Goal: Task Accomplishment & Management: Complete application form

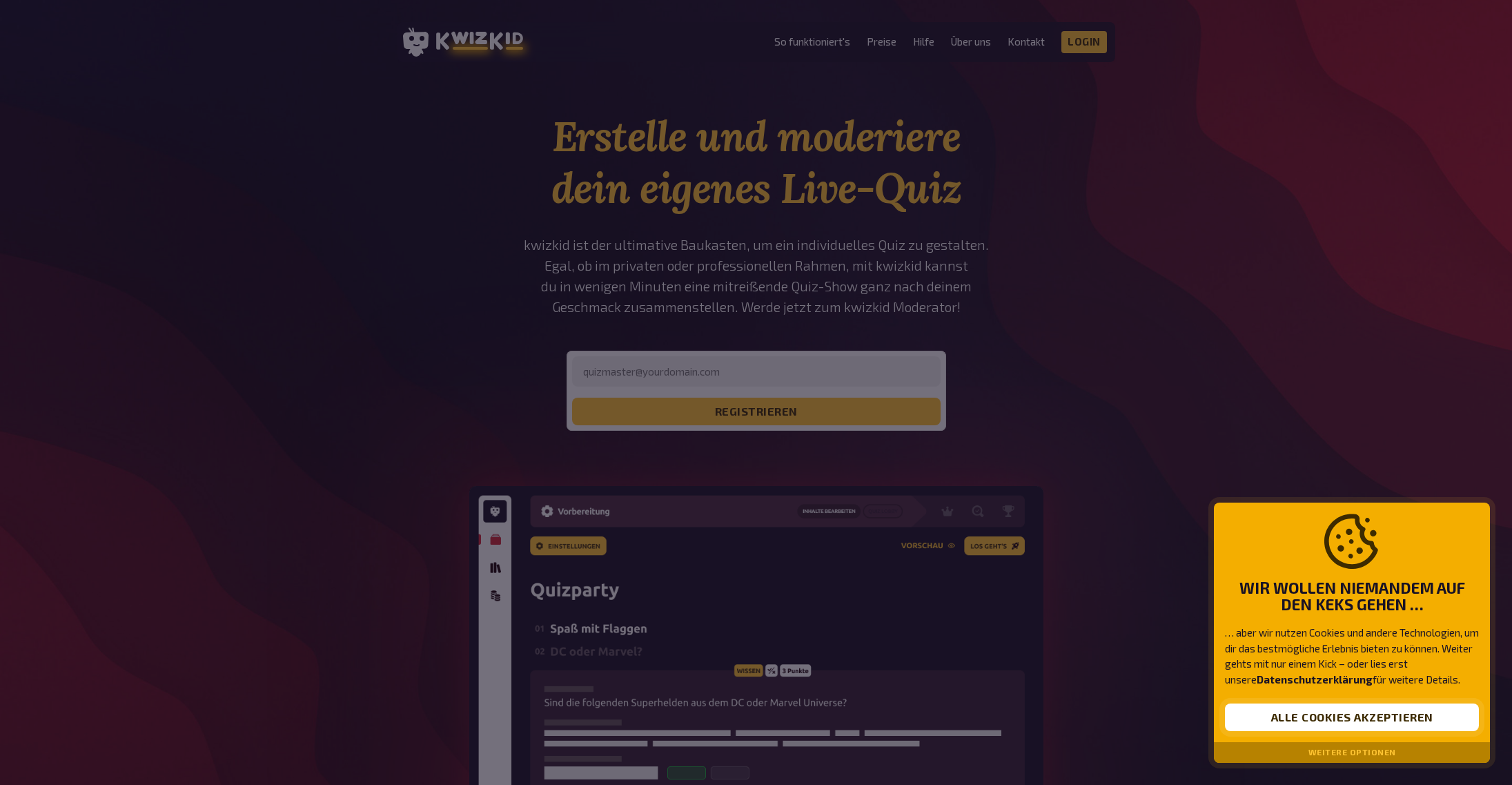
click at [1359, 719] on button "Alle Cookies akzeptieren" at bounding box center [1351, 716] width 254 height 28
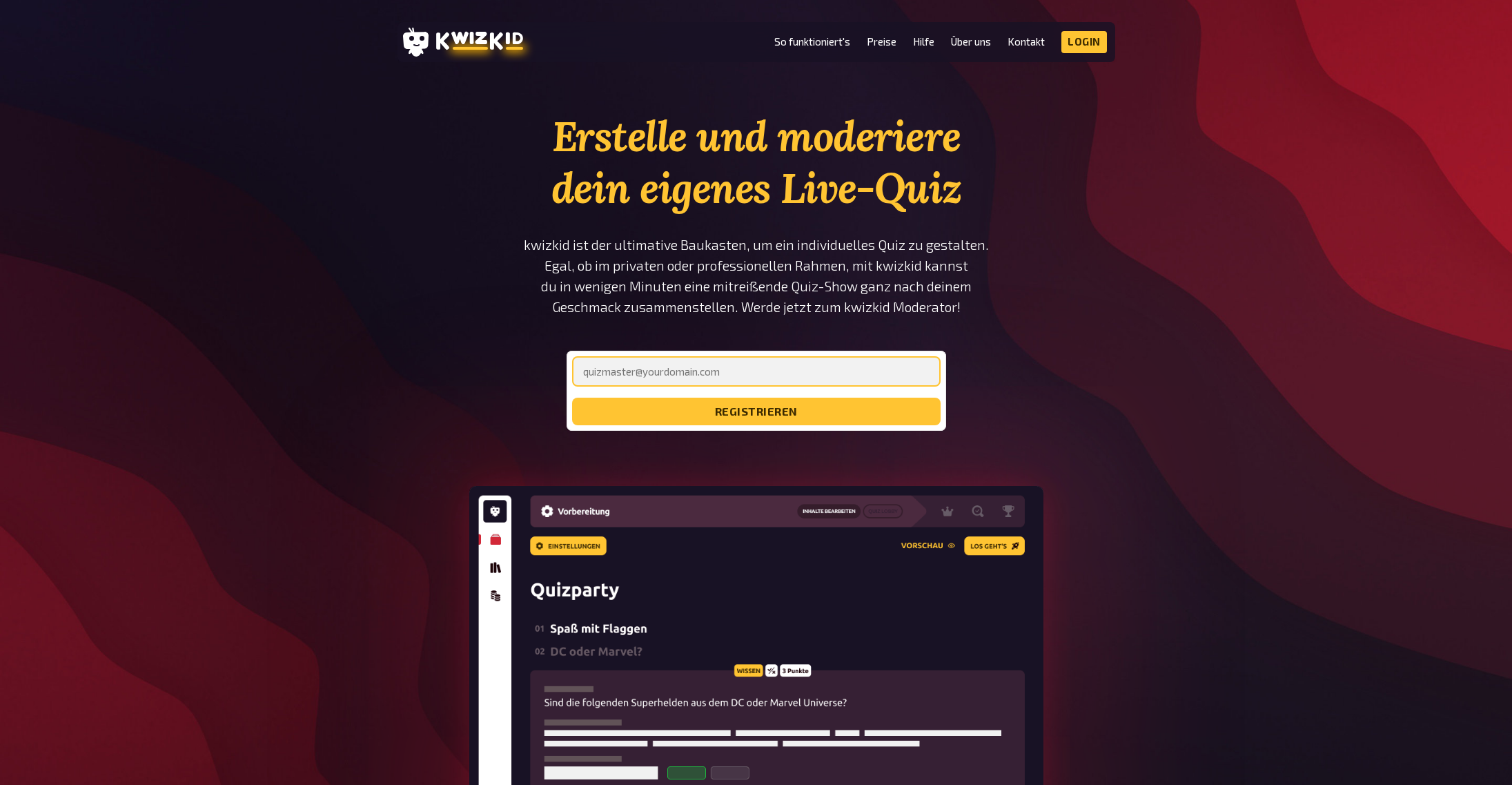
click at [699, 371] on input "email" at bounding box center [756, 371] width 368 height 31
type input "strasser.patric@gmail.com"
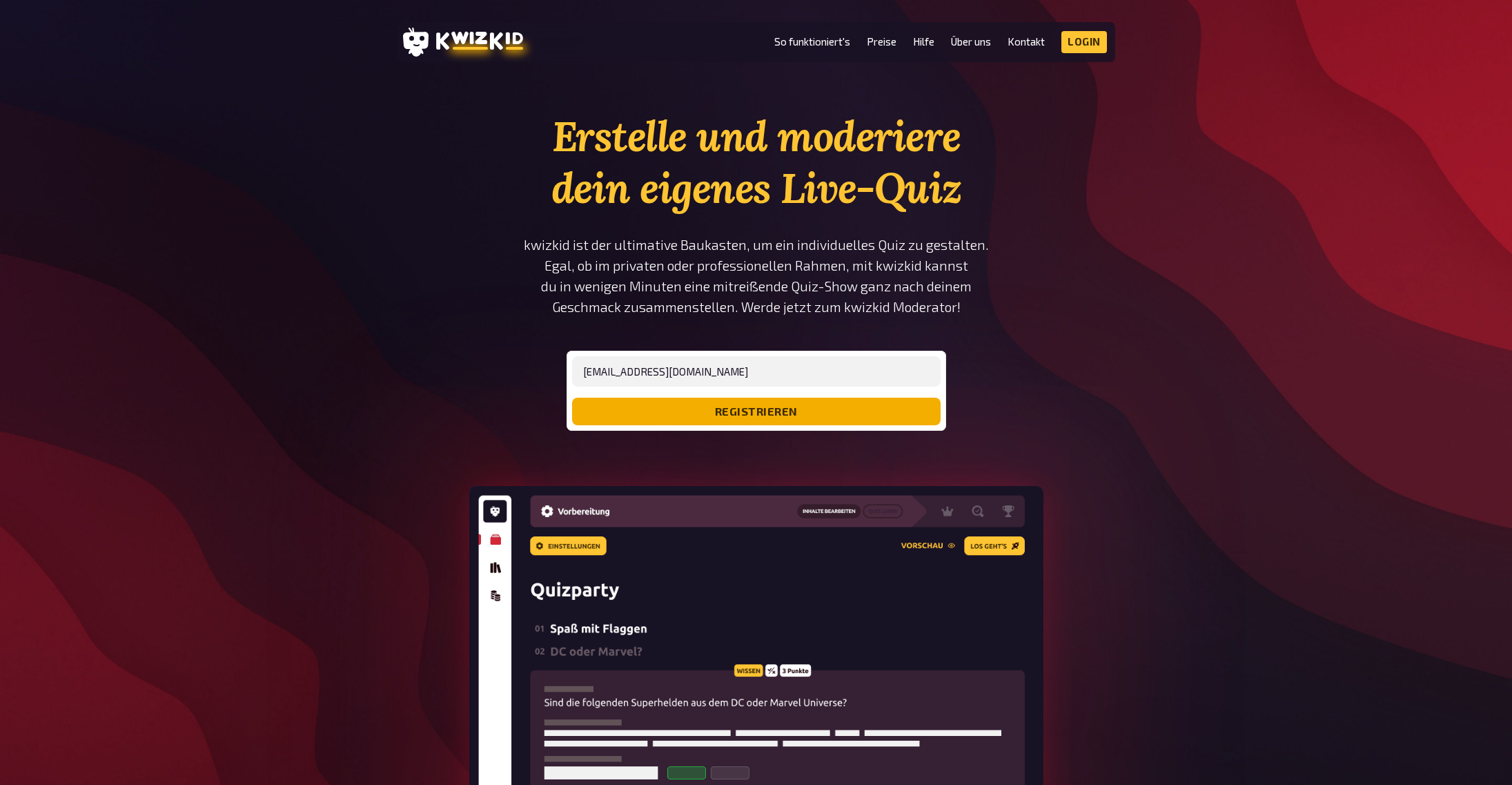
click at [716, 417] on button "registrieren" at bounding box center [756, 411] width 368 height 28
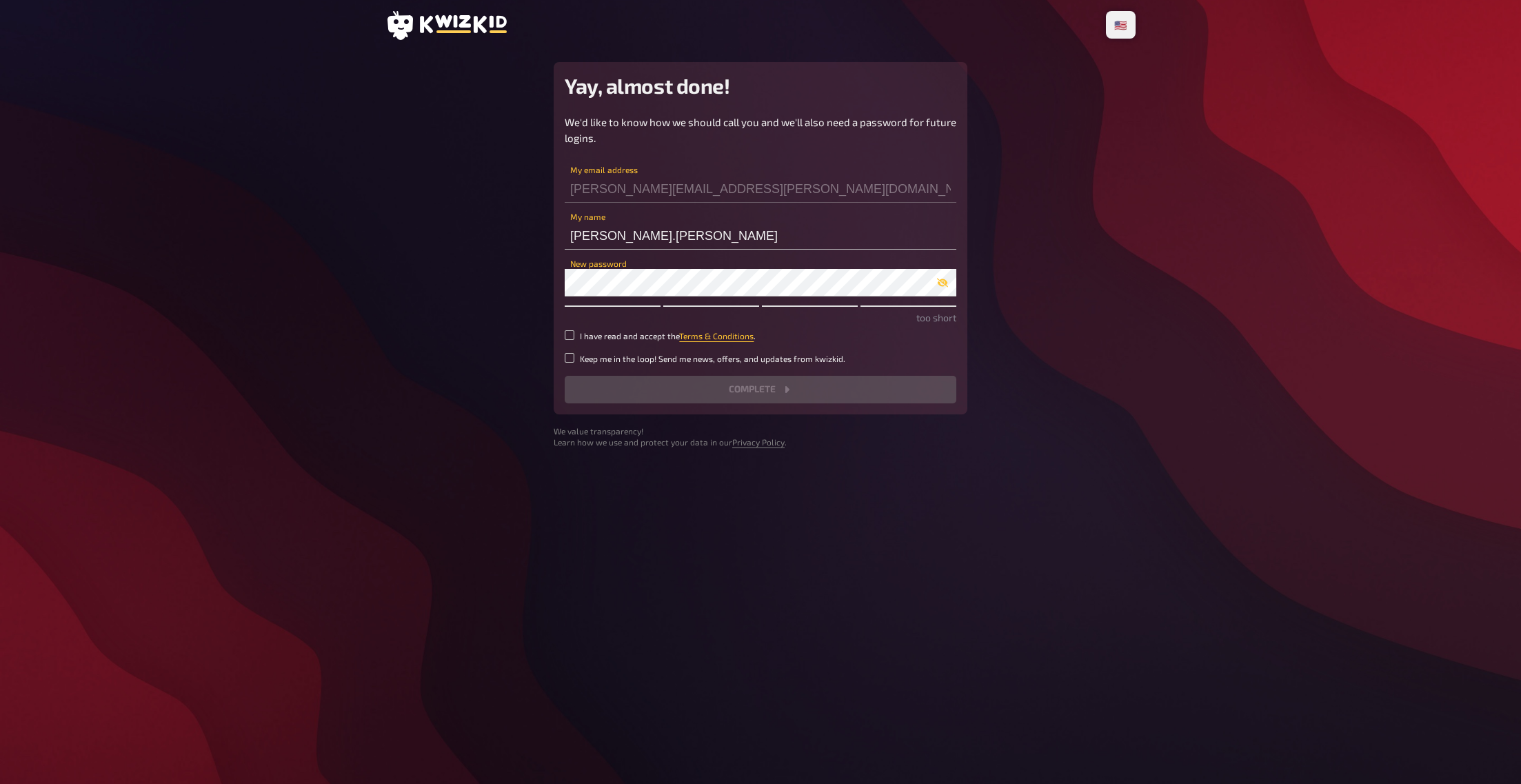
click at [645, 336] on small "I have read and accept the Terms & Conditions ." at bounding box center [667, 336] width 176 height 11
click at [575, 336] on input "I have read and accept the Terms & Conditions ." at bounding box center [570, 335] width 10 height 10
checkbox input "true"
click at [620, 241] on input "strasser.patric" at bounding box center [760, 235] width 391 height 28
drag, startPoint x: 134, startPoint y: 188, endPoint x: 197, endPoint y: 190, distance: 63.0
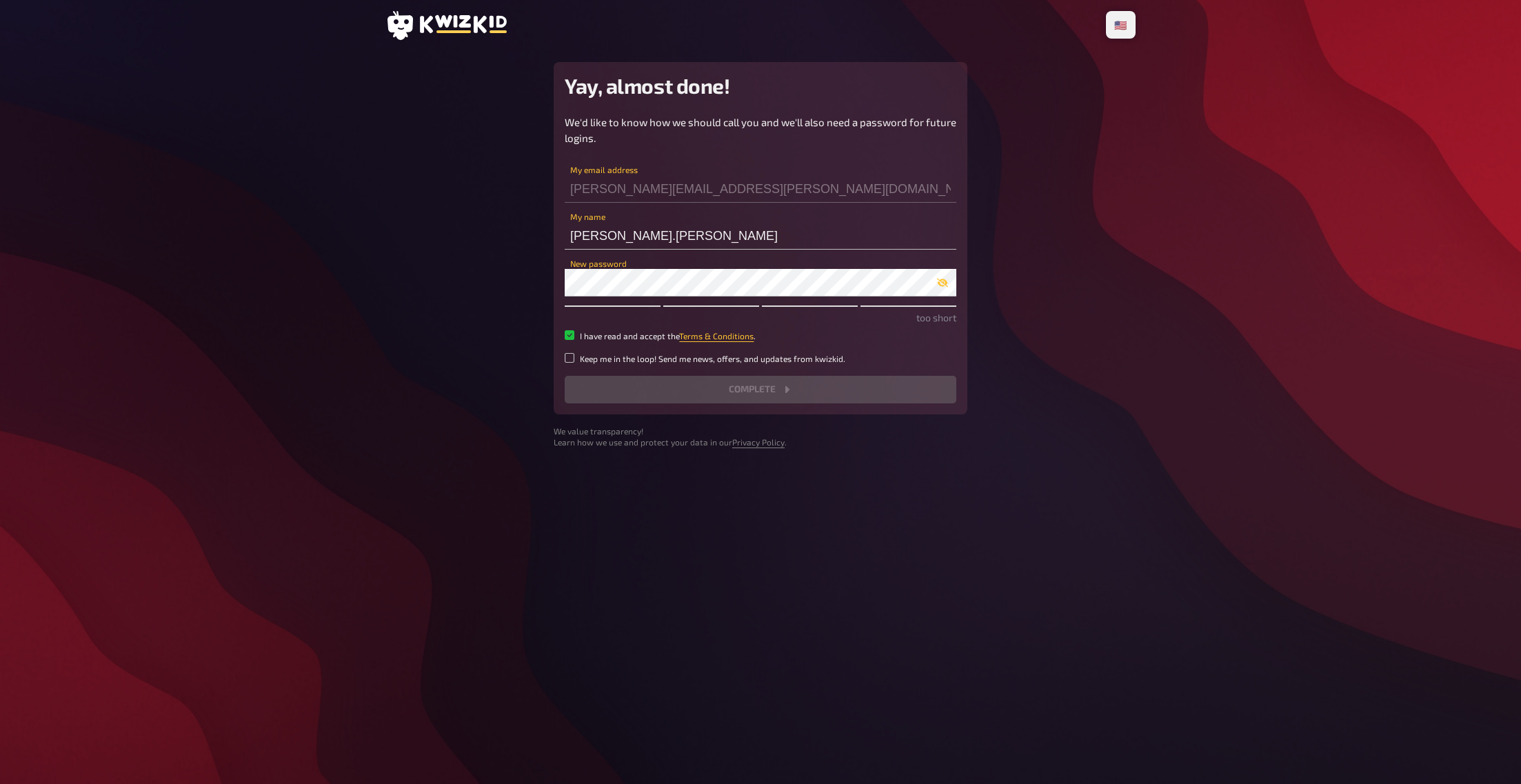
click at [134, 188] on div "🇩🇪 Deutsch 🇺🇸 English 🇳🇱 Nederlands Yay, almost done! We'd like to know how we …" at bounding box center [760, 392] width 1521 height 784
click at [650, 229] on input "strasser.patric" at bounding box center [760, 235] width 391 height 28
click at [152, 259] on div "🇩🇪 Deutsch 🇺🇸 English 🇳🇱 Nederlands Yay, almost done! We'd like to know how we …" at bounding box center [760, 392] width 1521 height 784
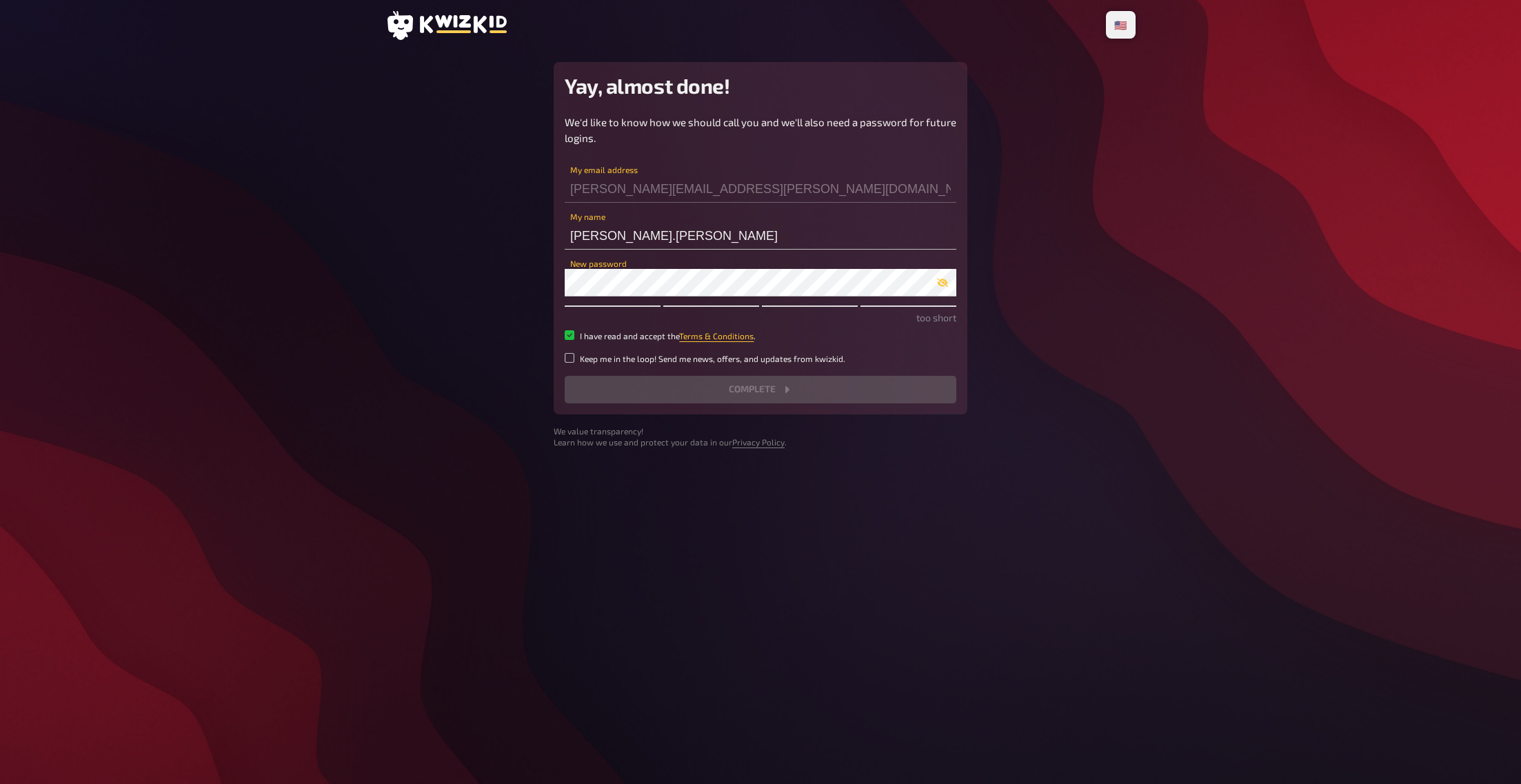
click at [1415, 238] on div "🇩🇪 Deutsch 🇺🇸 English 🇳🇱 Nederlands Yay, almost done! We'd like to know how we …" at bounding box center [760, 392] width 1521 height 784
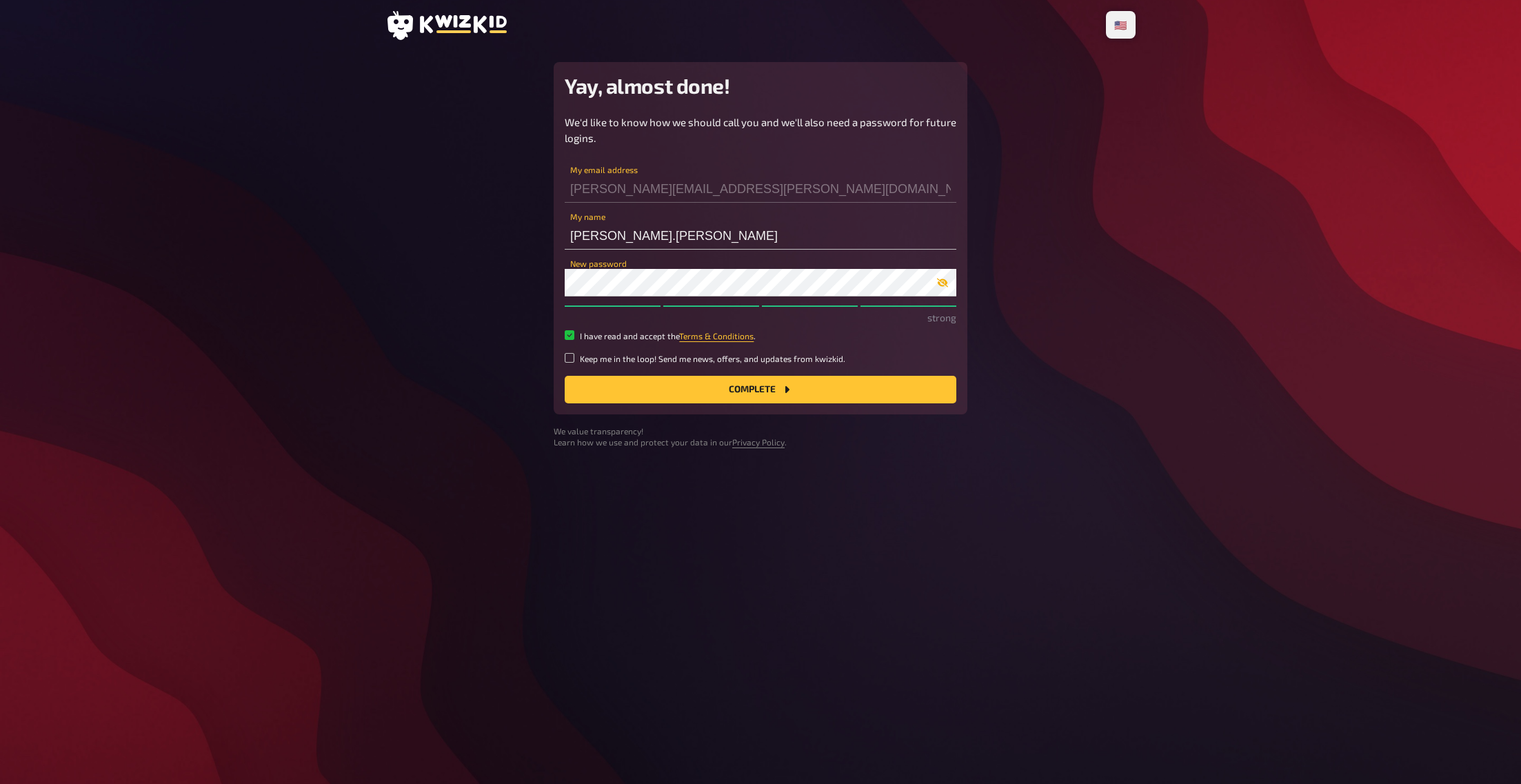
click at [948, 284] on button "button" at bounding box center [943, 282] width 28 height 11
click at [946, 282] on icon "button" at bounding box center [942, 283] width 11 height 9
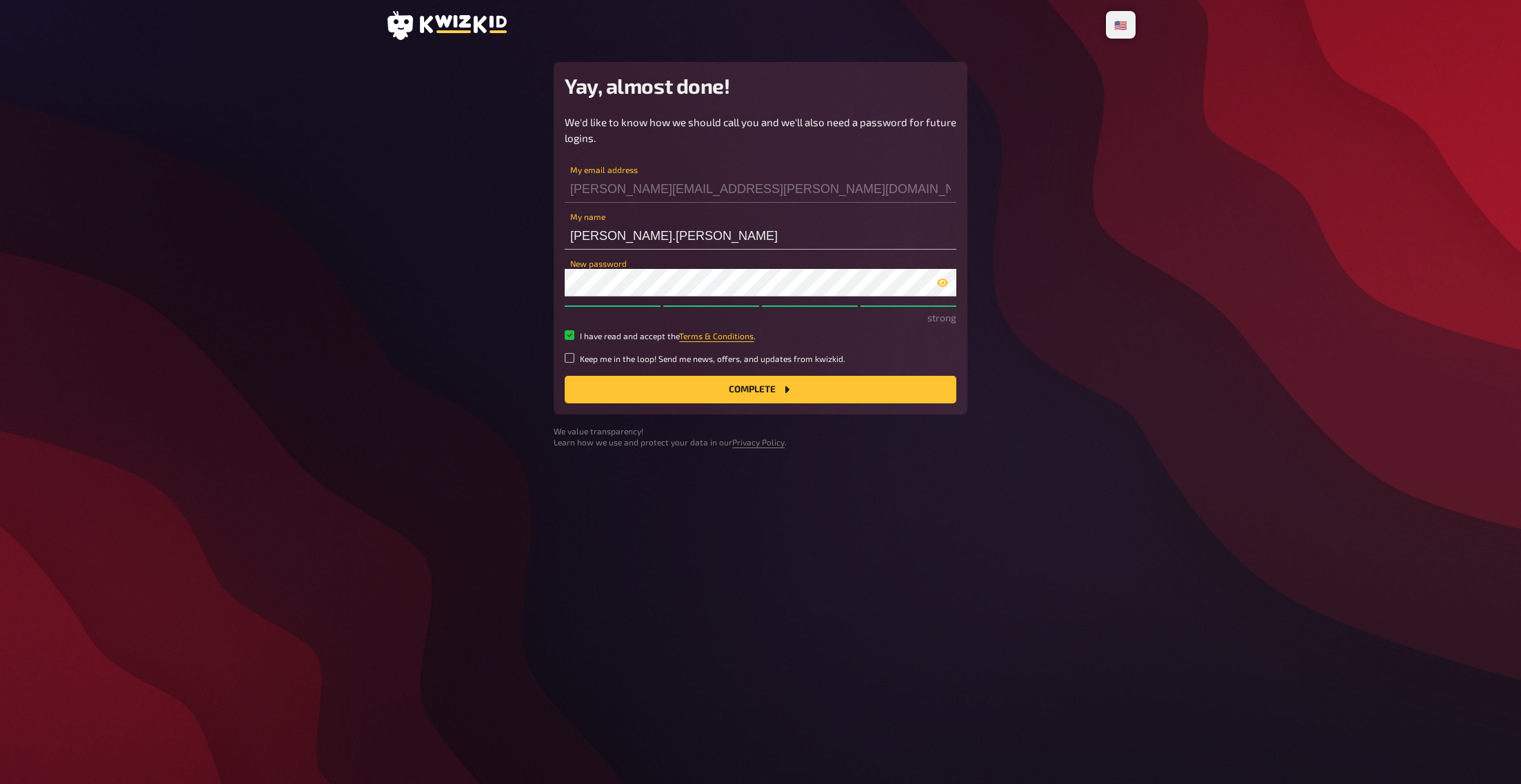
click at [1085, 421] on main "Yay, almost done! We'd like to know how we should call you and we'll also need …" at bounding box center [761, 255] width 750 height 386
click at [797, 398] on button "Complete" at bounding box center [760, 389] width 391 height 28
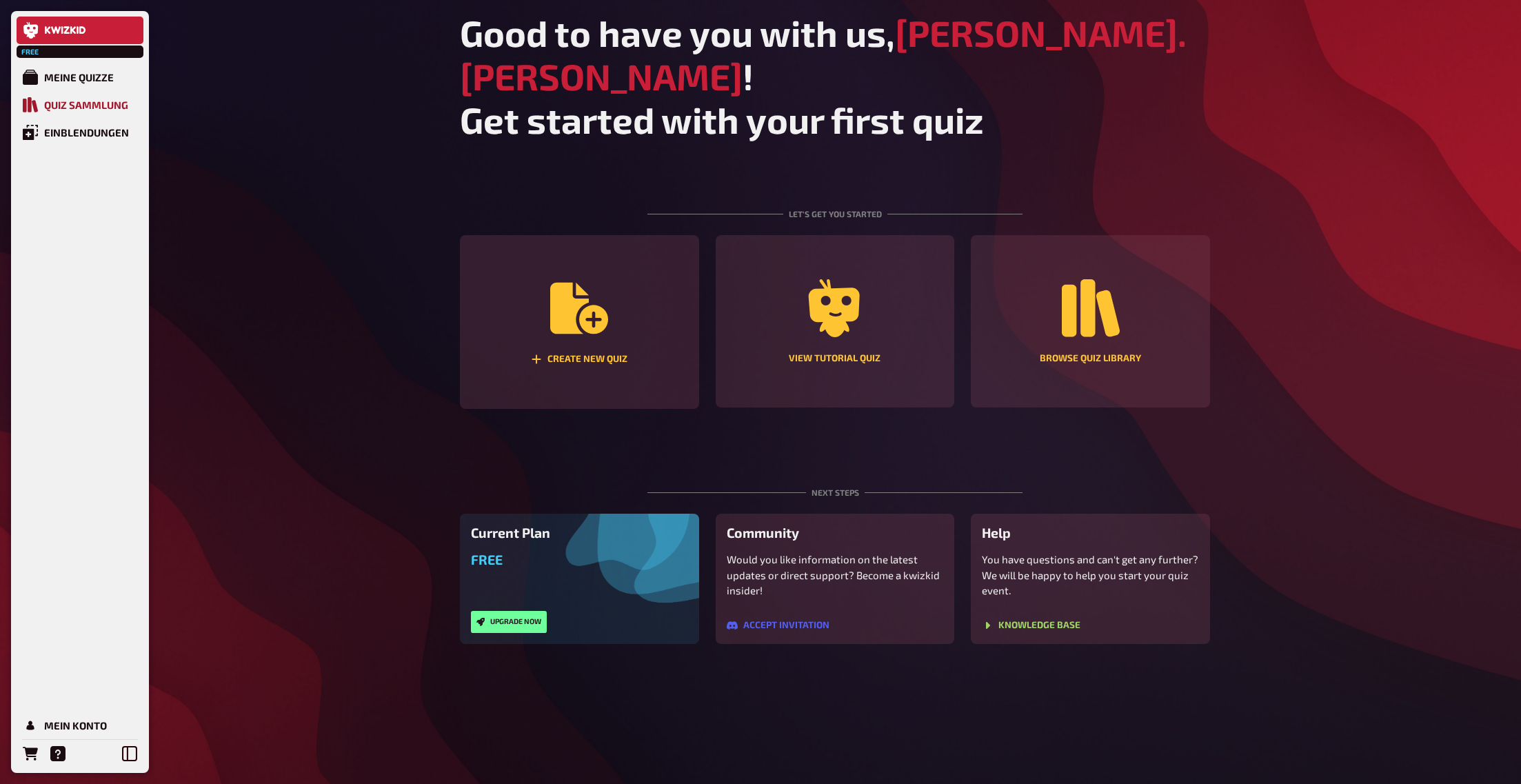
click at [103, 105] on div "Quiz Sammlung" at bounding box center [86, 104] width 84 height 12
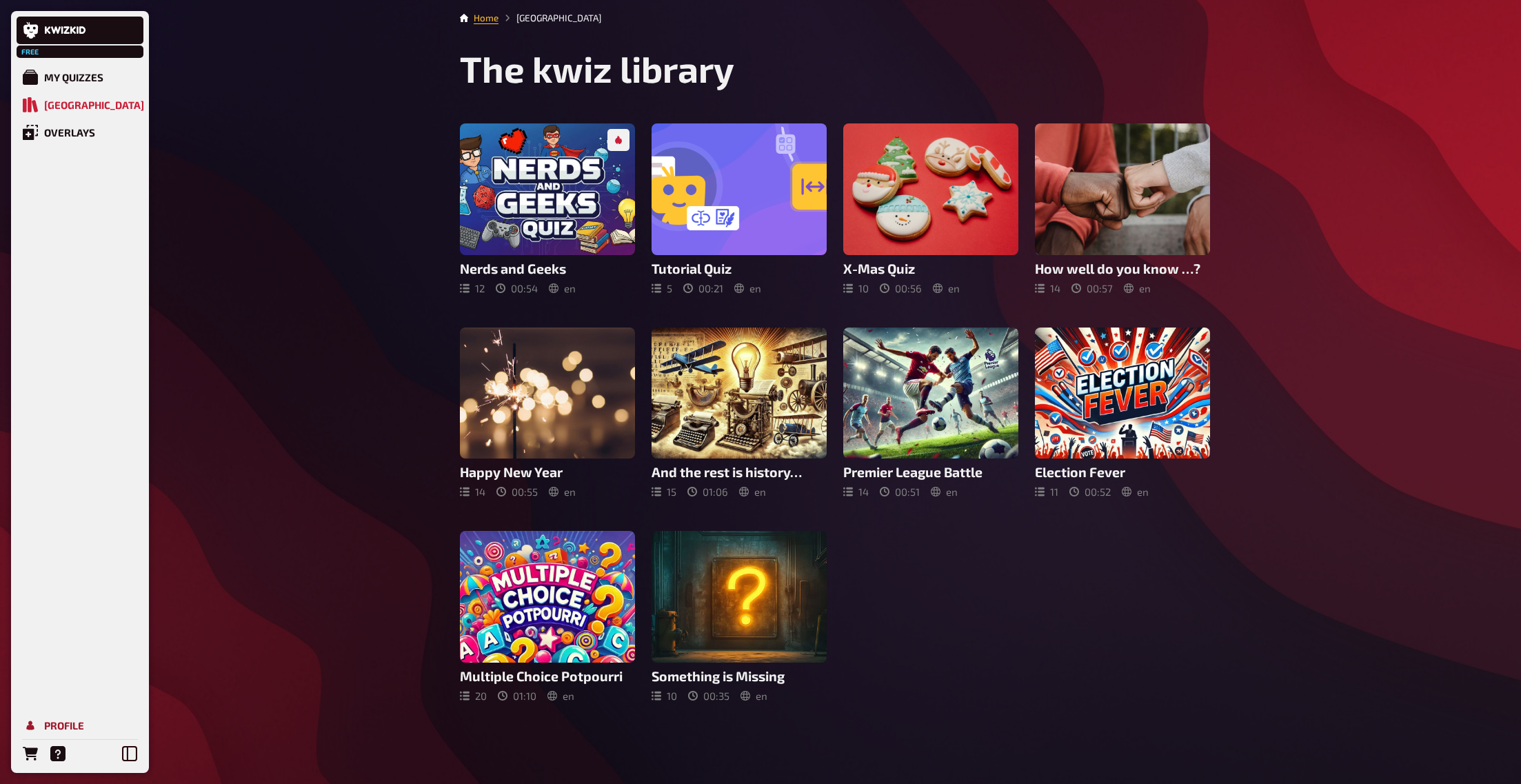
click at [58, 724] on div "Profile" at bounding box center [64, 725] width 40 height 12
click at [71, 723] on div "Profile" at bounding box center [64, 725] width 40 height 12
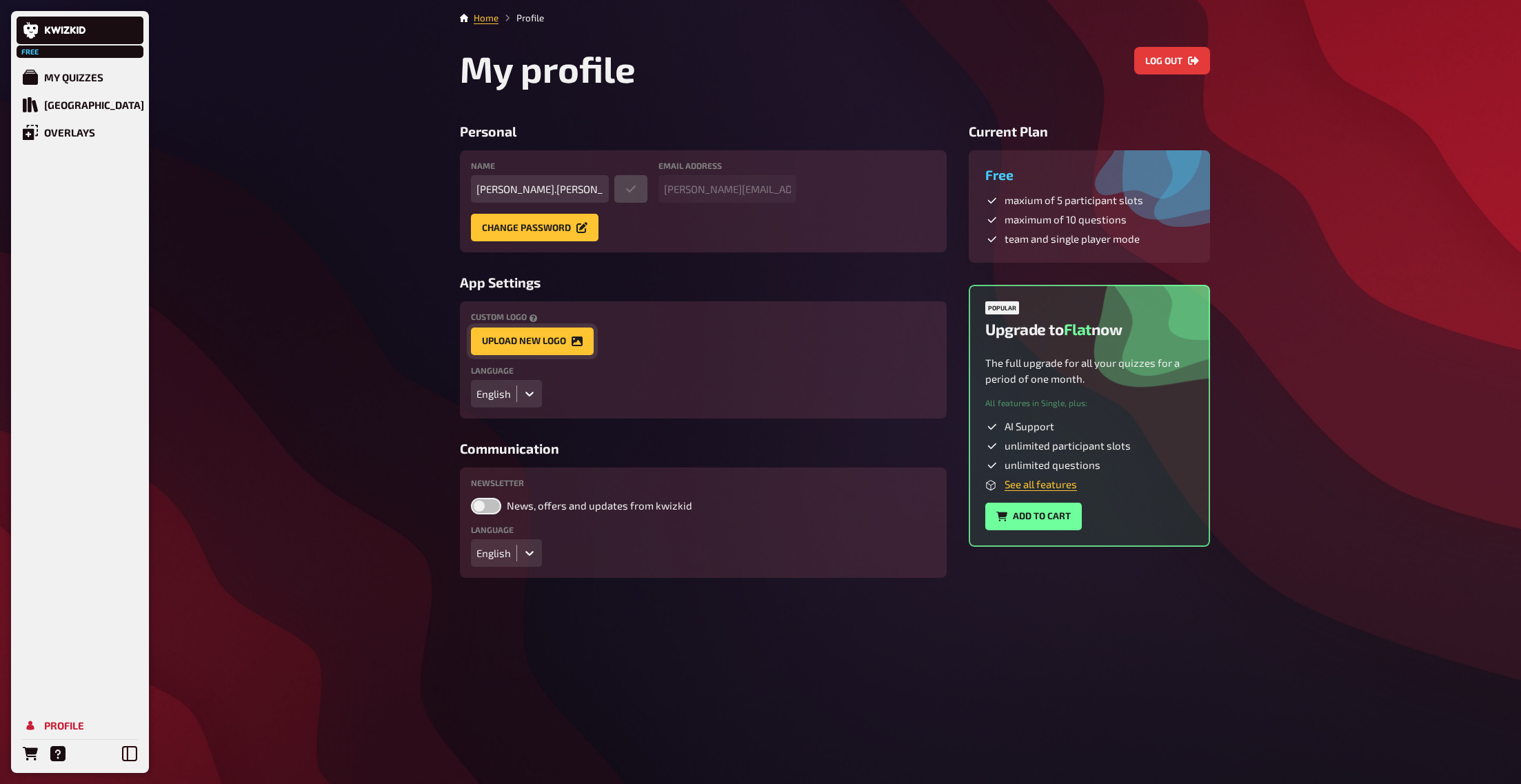
click at [529, 342] on button "Upload new Logo" at bounding box center [532, 341] width 123 height 28
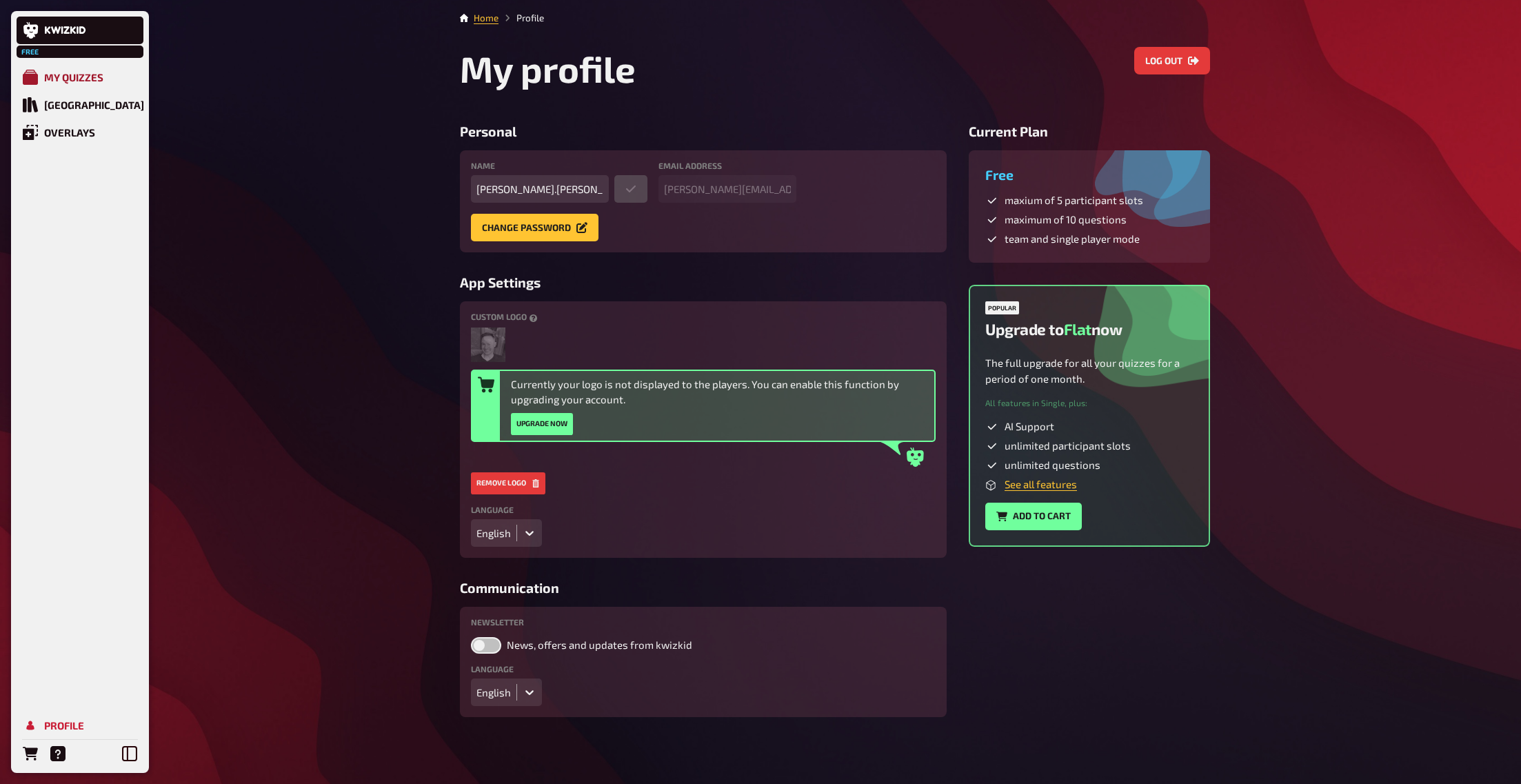
click at [72, 73] on div "My Quizzes" at bounding box center [73, 77] width 59 height 12
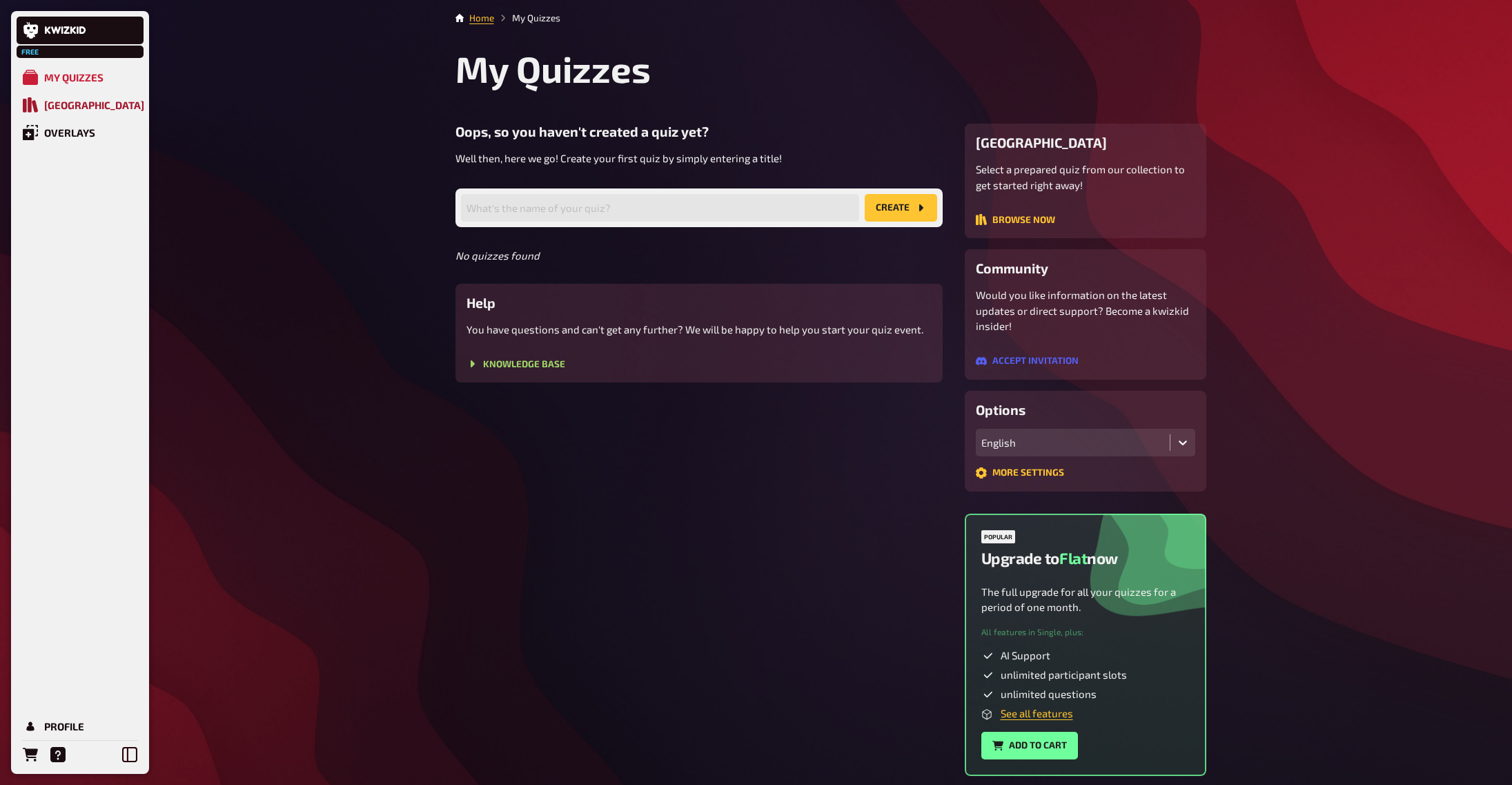
click at [72, 98] on link "Quiz Library" at bounding box center [80, 105] width 127 height 28
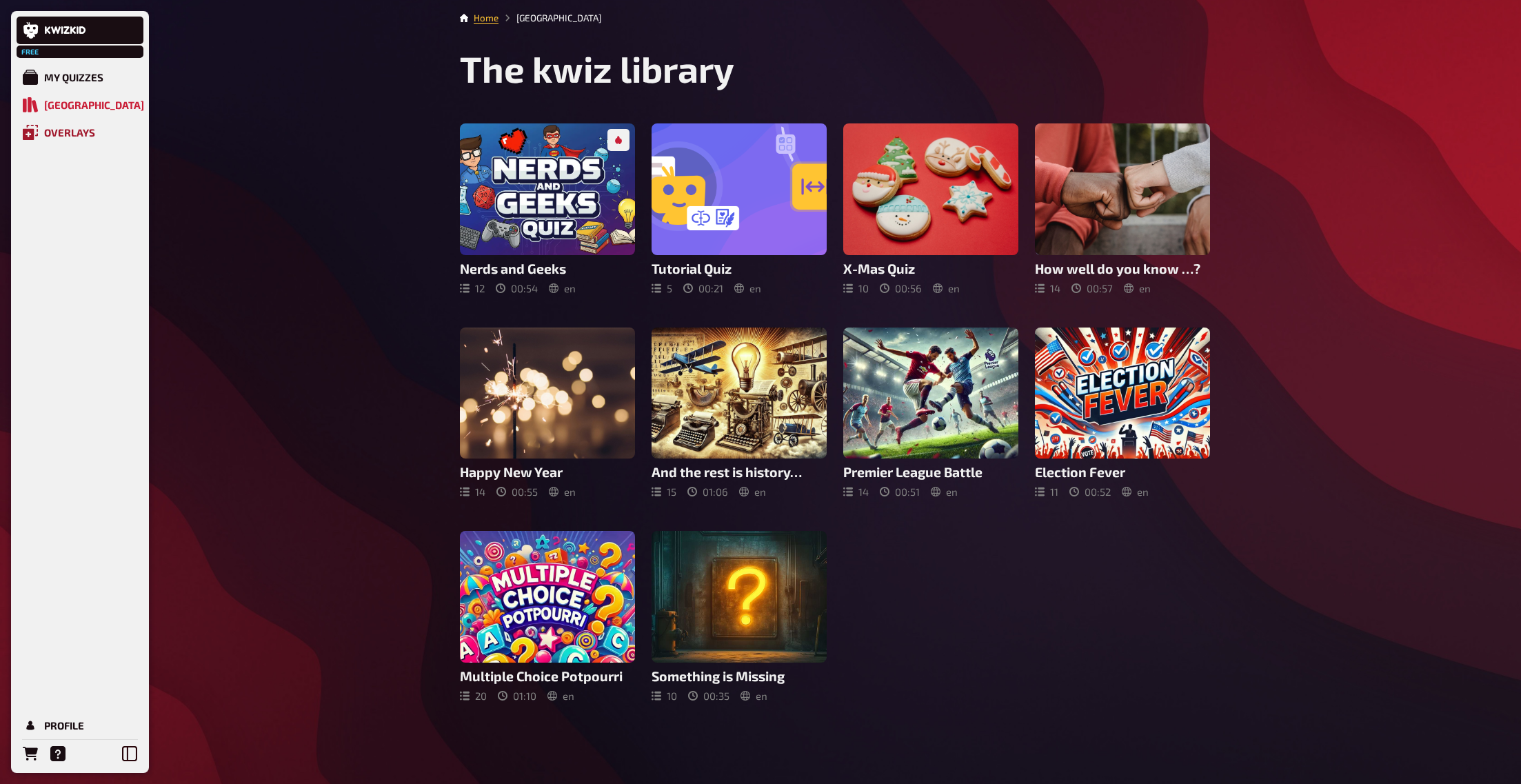
click at [71, 130] on div "Overlays" at bounding box center [70, 132] width 51 height 12
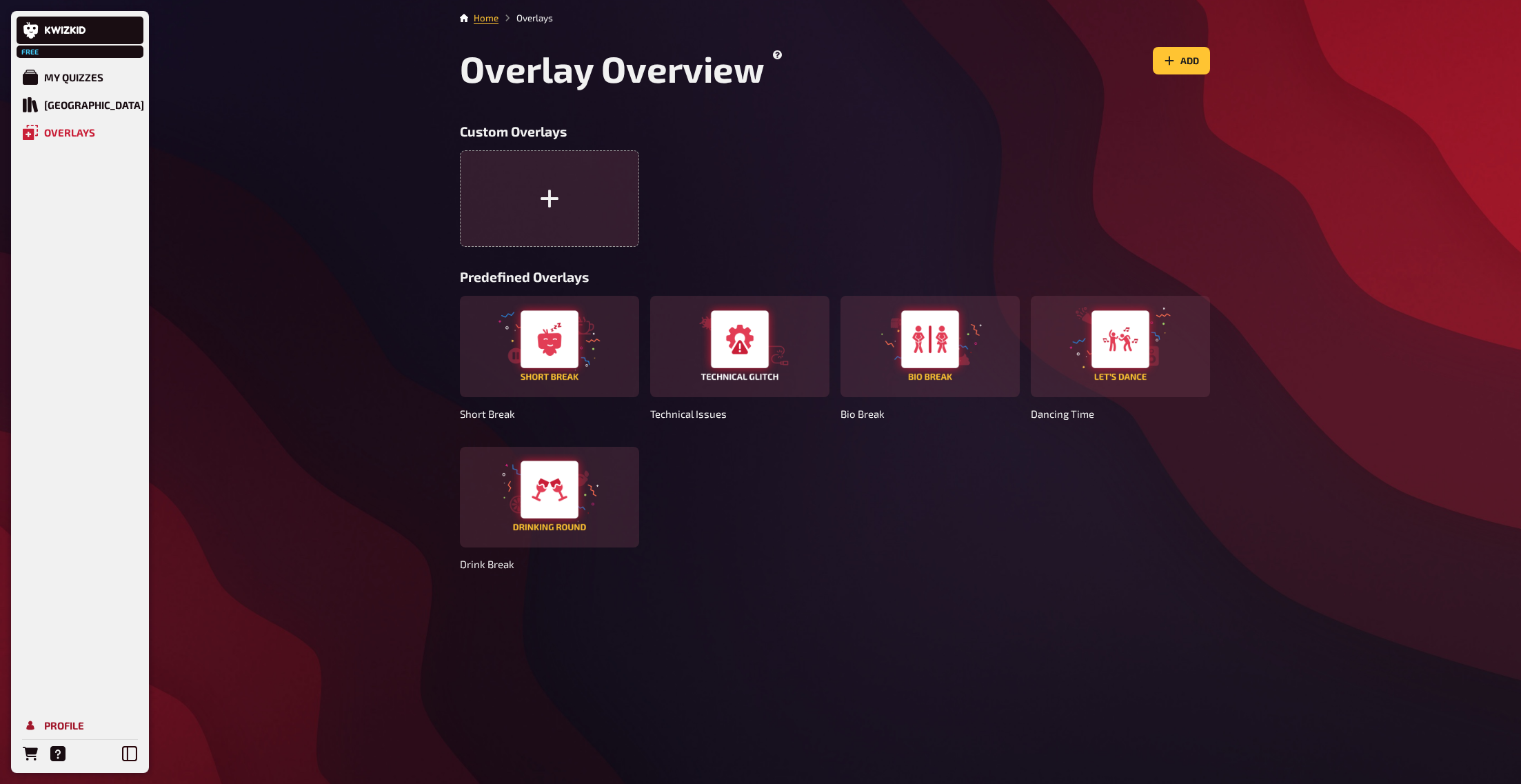
click at [56, 722] on div "Profile" at bounding box center [64, 725] width 40 height 12
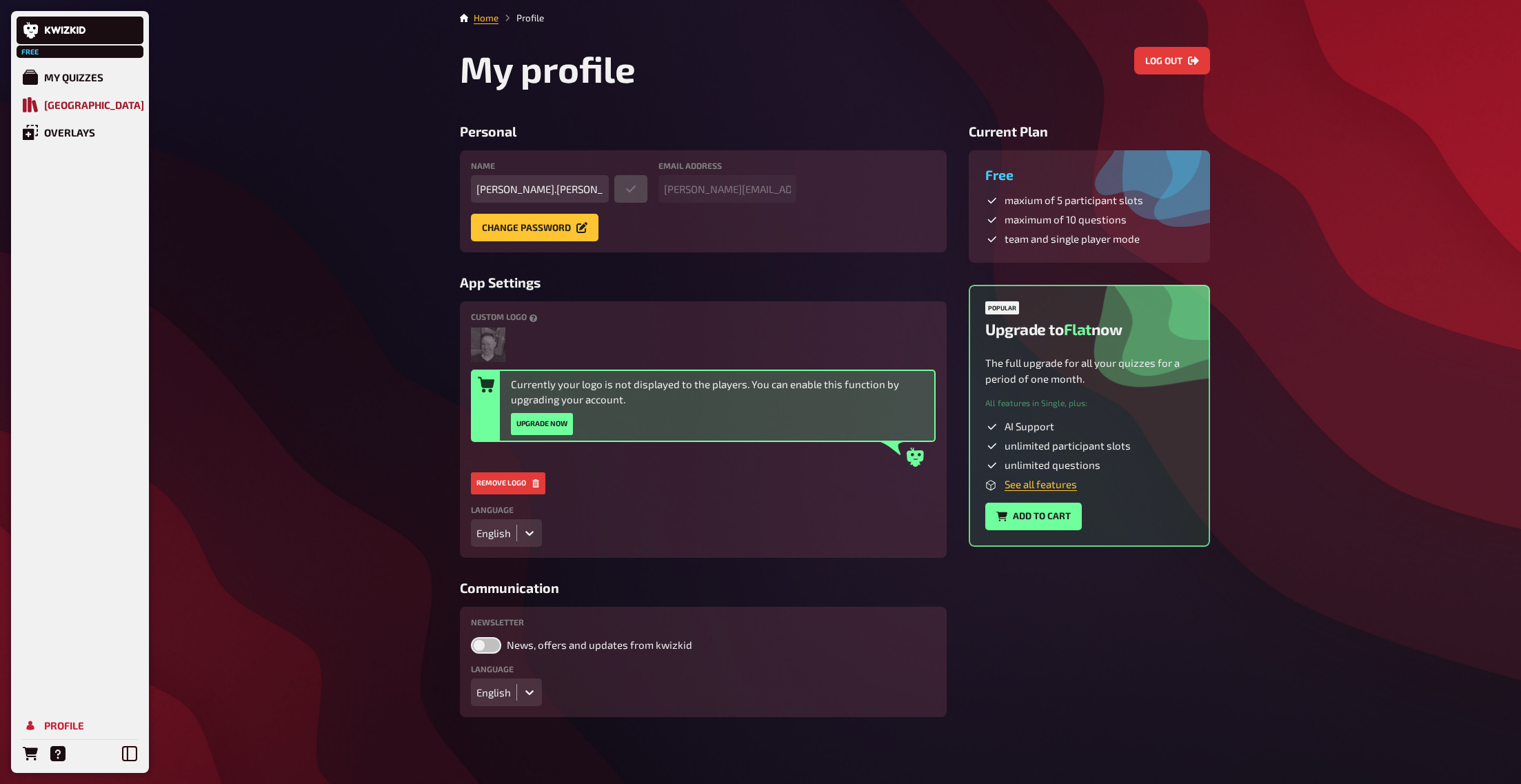
click at [69, 105] on div "Quiz Library" at bounding box center [94, 104] width 100 height 12
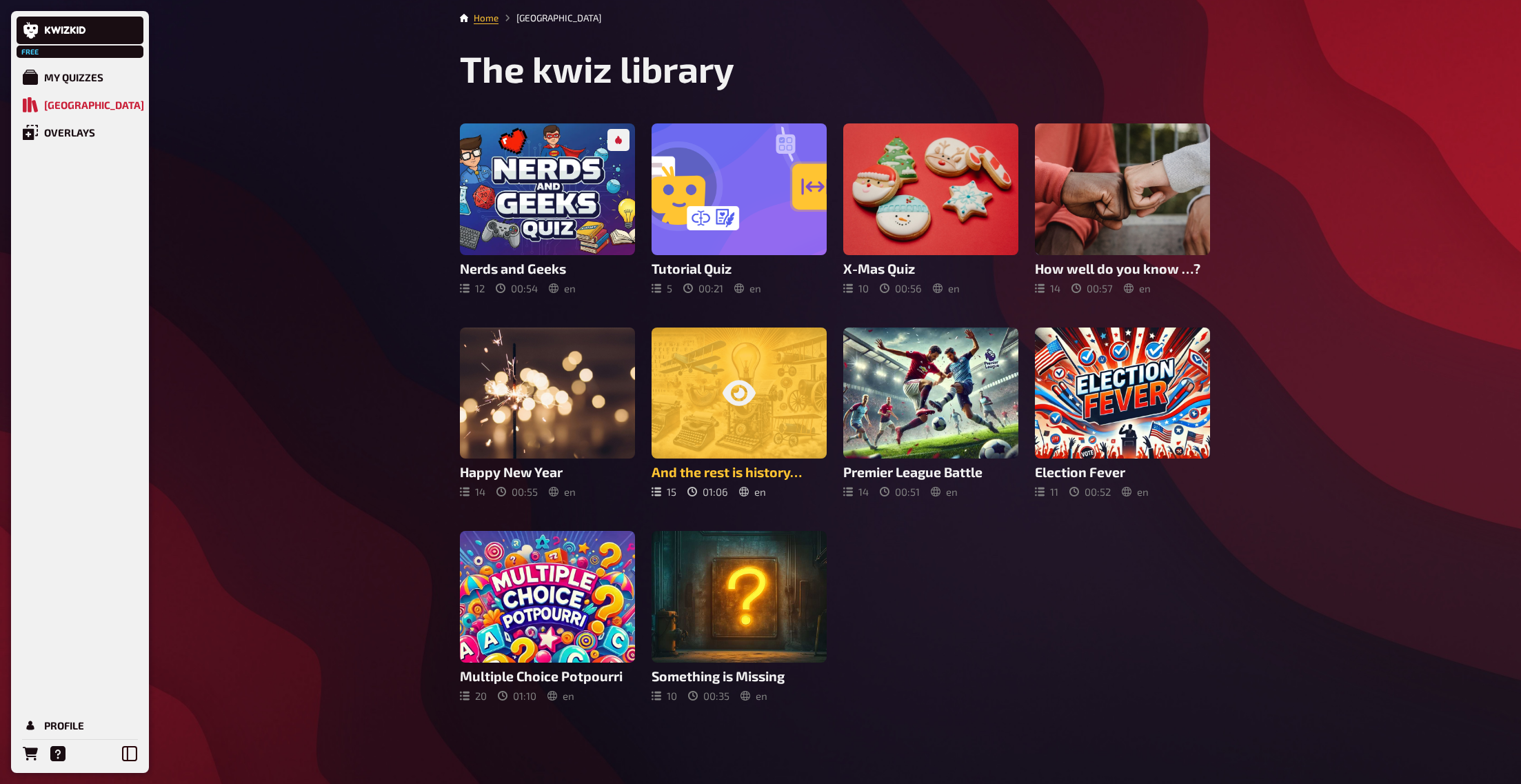
click at [788, 378] on div at bounding box center [739, 393] width 175 height 132
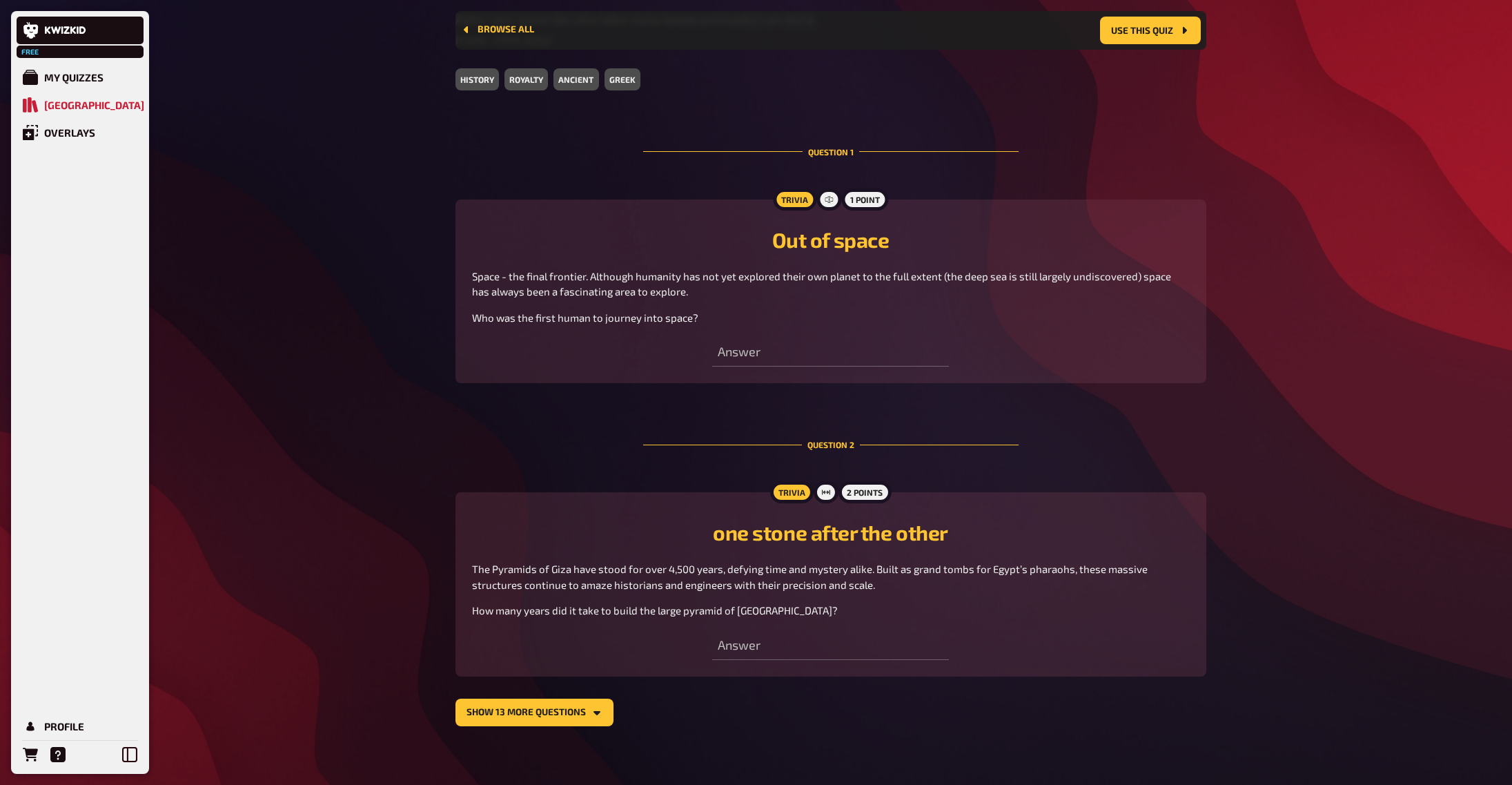
scroll to position [574, 0]
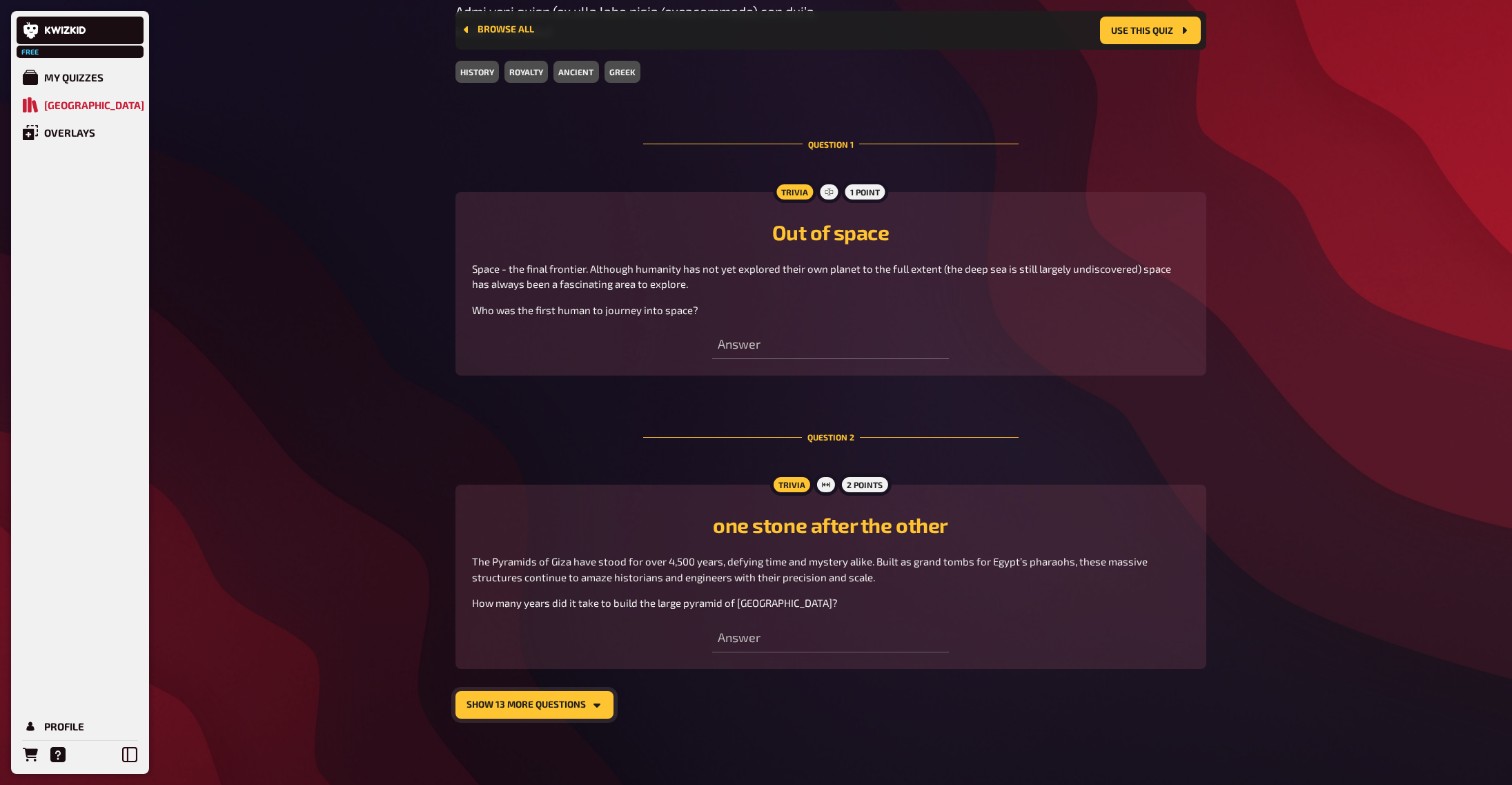
click at [534, 704] on button "show 13 more questions" at bounding box center [534, 704] width 158 height 28
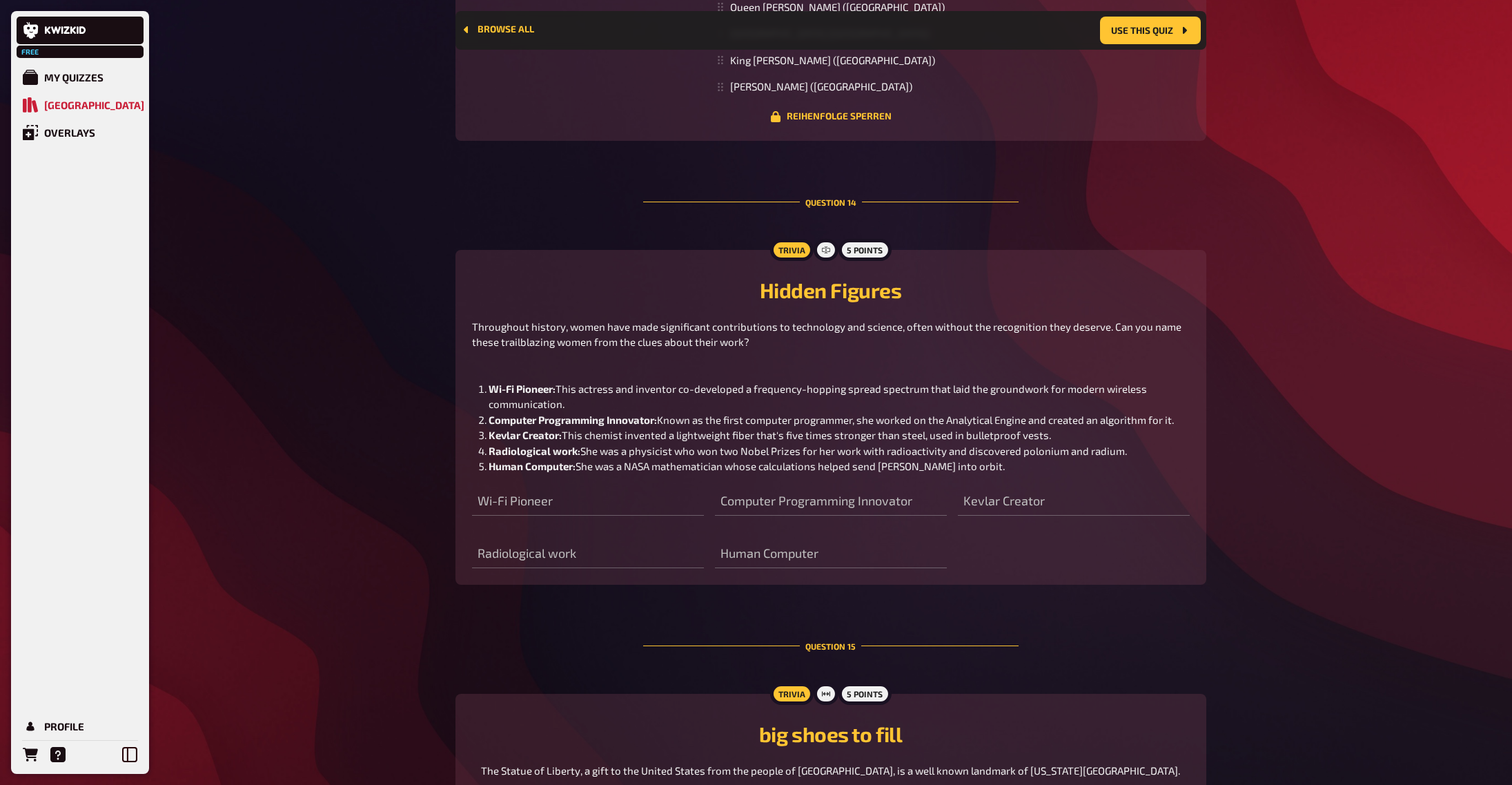
scroll to position [5187, 0]
drag, startPoint x: 570, startPoint y: 388, endPoint x: 559, endPoint y: 374, distance: 17.8
click at [559, 380] on li "Wi-Fi Pioneer: This actress and inventor co-developed a frequency-hopping sprea…" at bounding box center [839, 395] width 701 height 31
copy span "This actress and inventor co-developed a frequency-hopping spread spectrum that…"
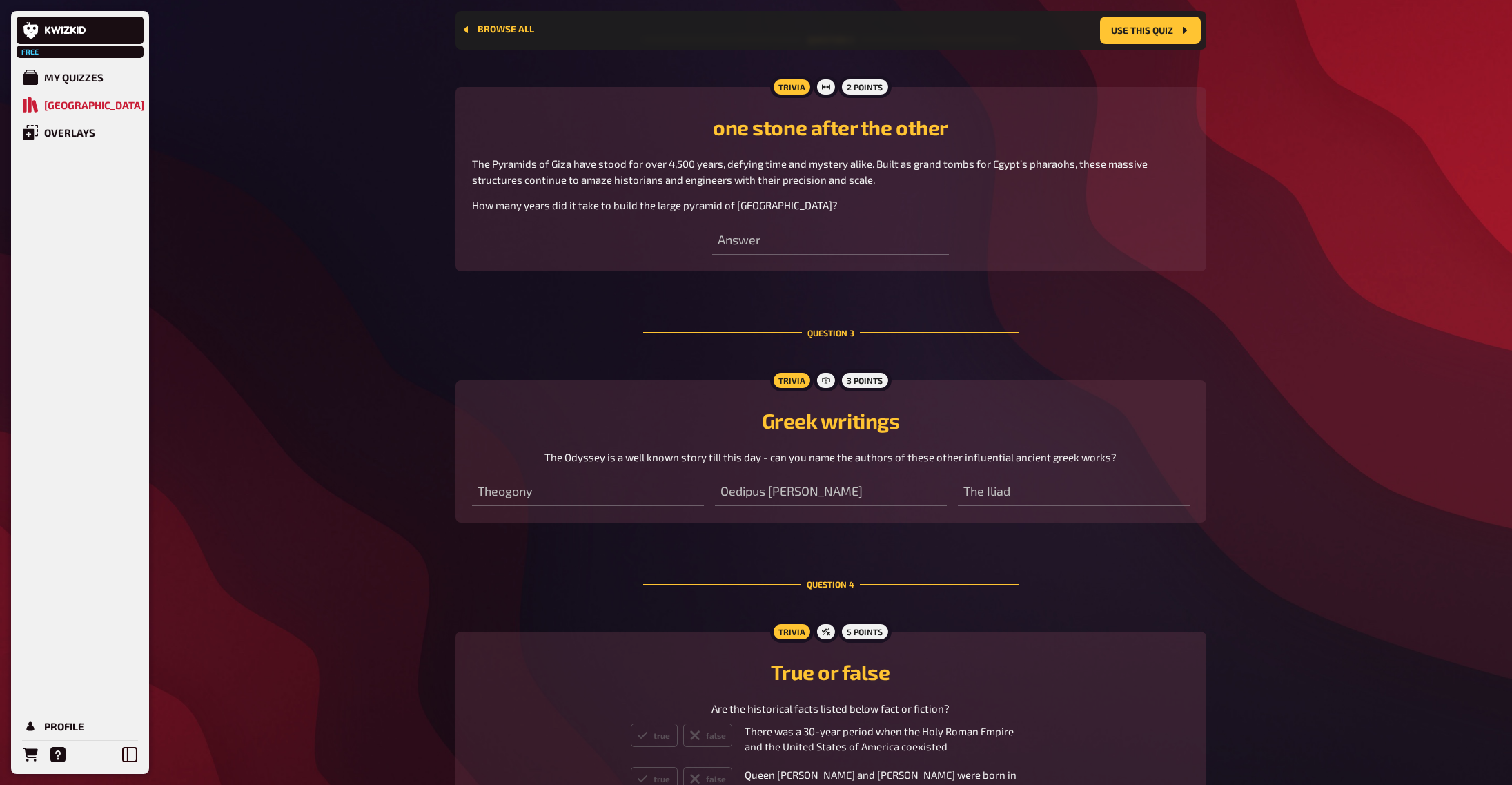
scroll to position [971, 0]
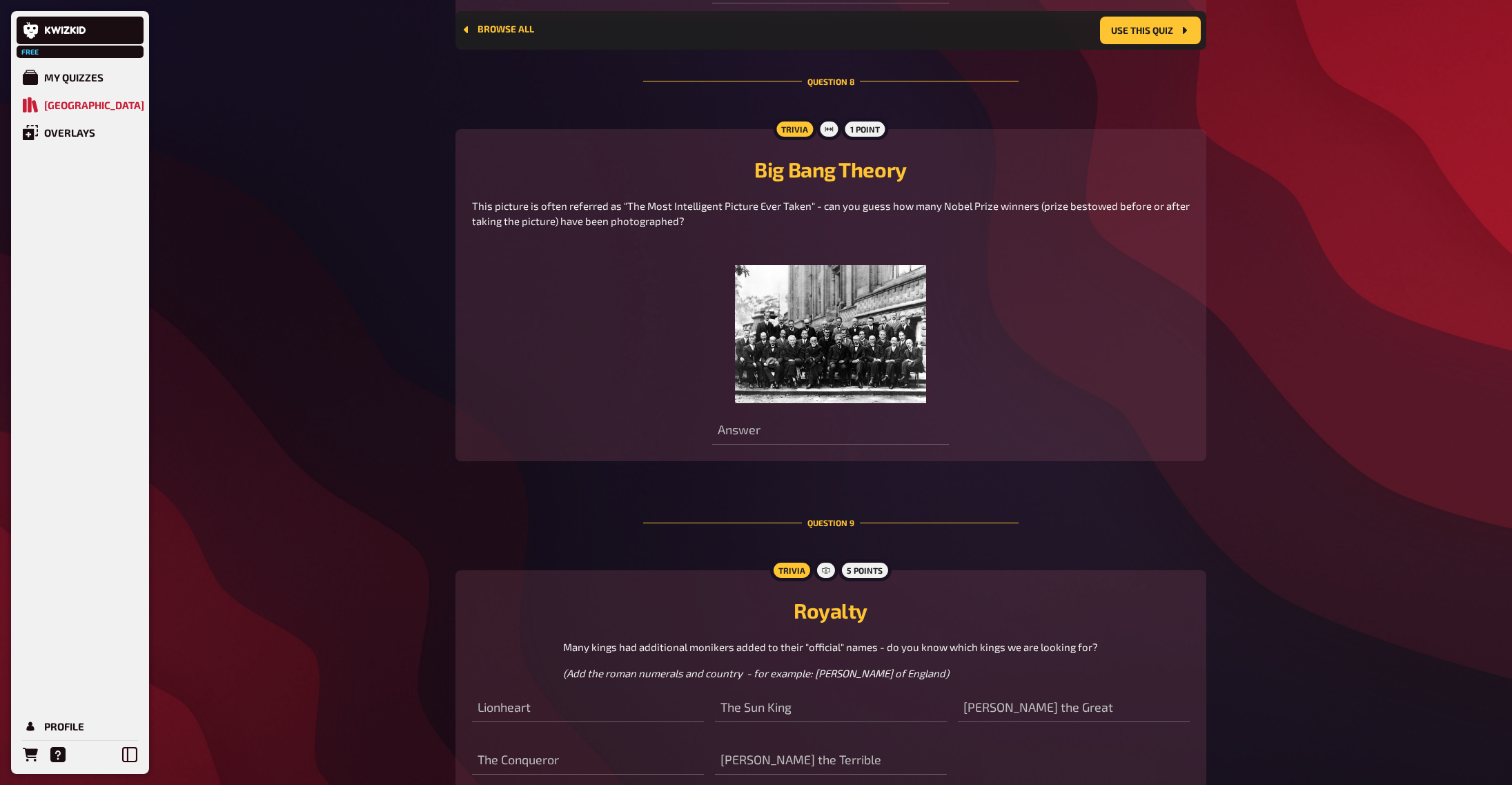
scroll to position [2840, 0]
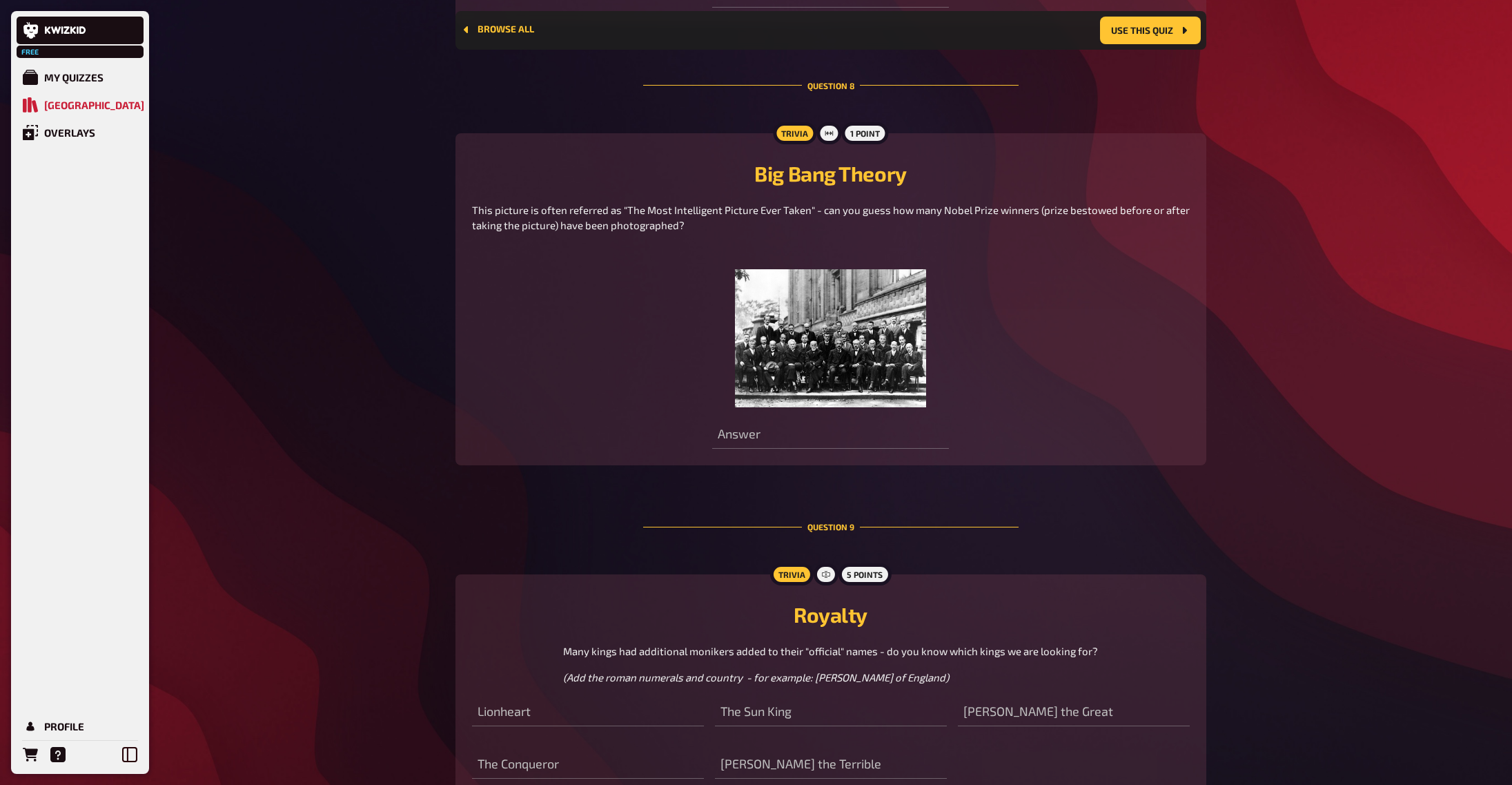
click at [801, 369] on img at bounding box center [830, 338] width 191 height 138
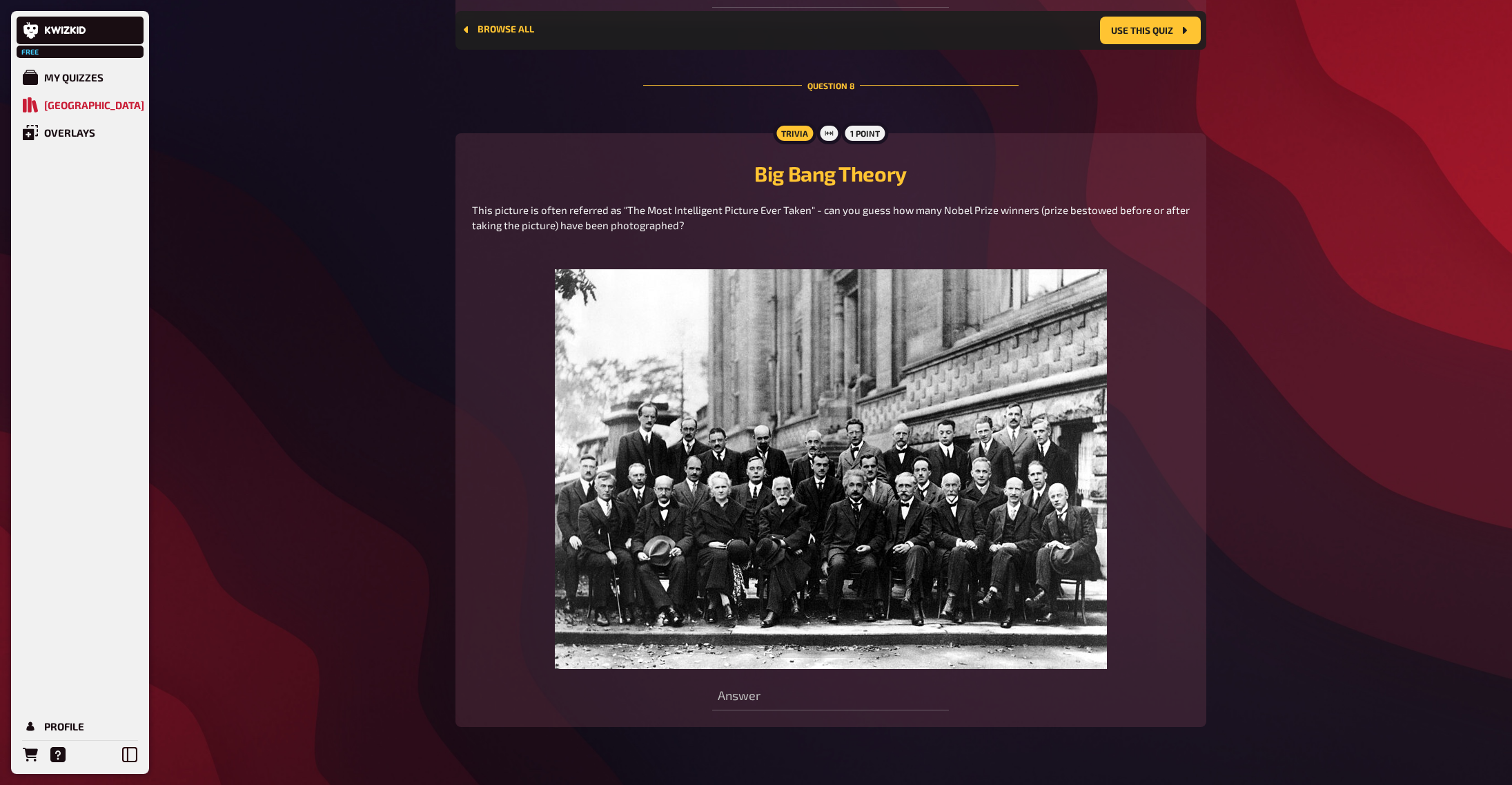
click at [1270, 328] on div "Free My Quizzes Quiz Library Overlays Profile Home Quiz Library Browse all Use …" at bounding box center [756, 385] width 1512 height 6450
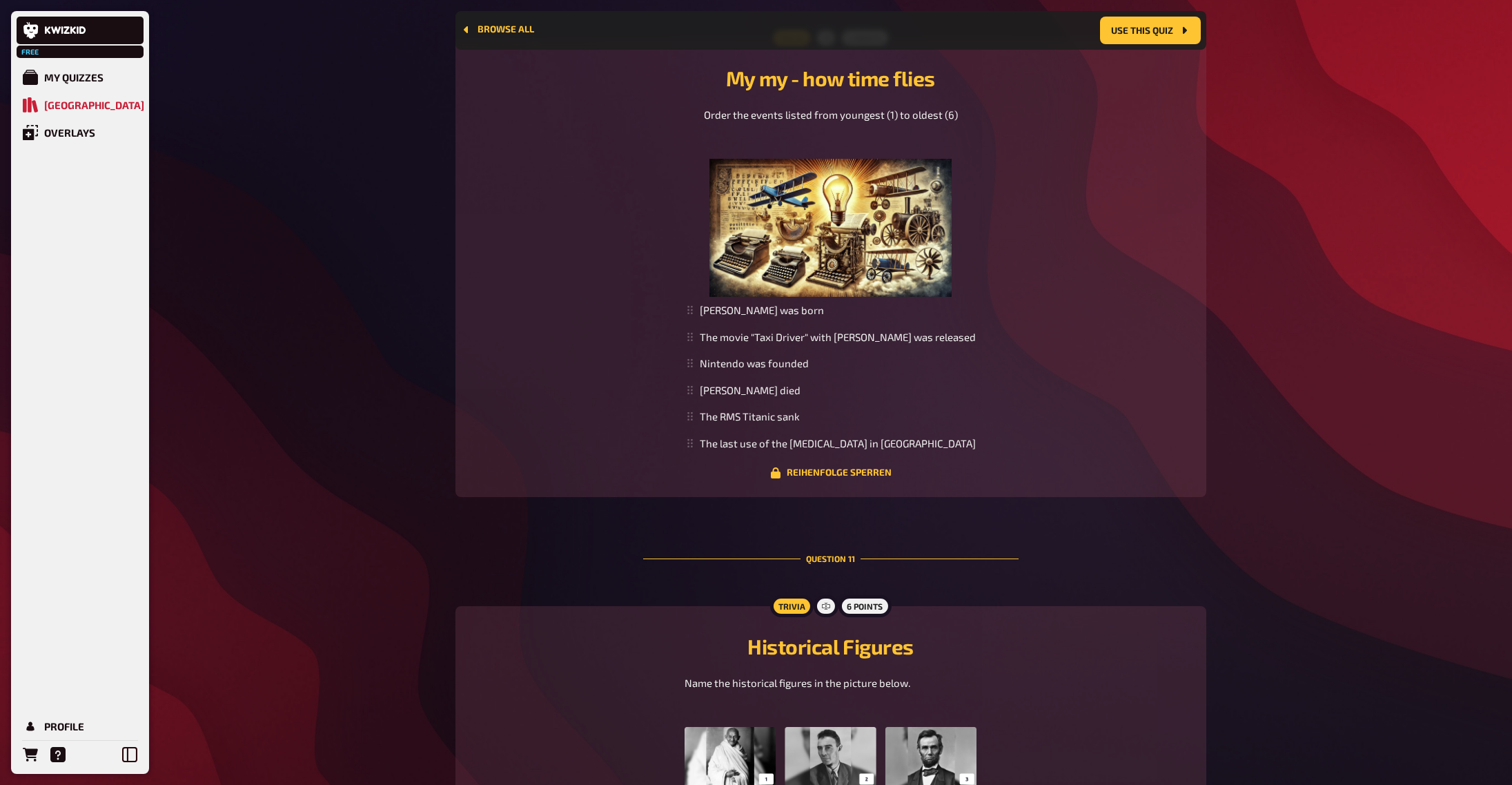
scroll to position [3945, 0]
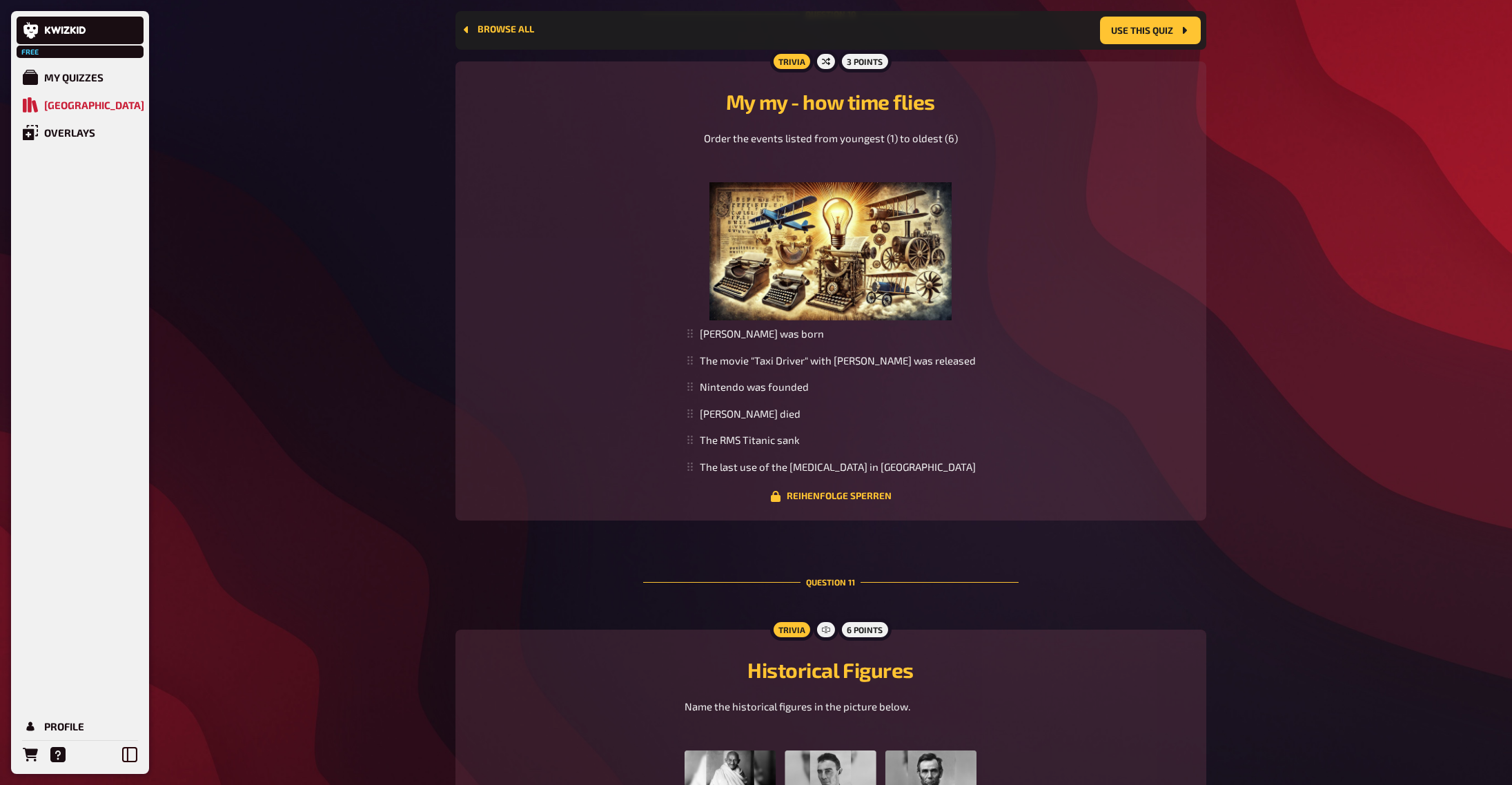
click at [790, 251] on img at bounding box center [831, 250] width 243 height 138
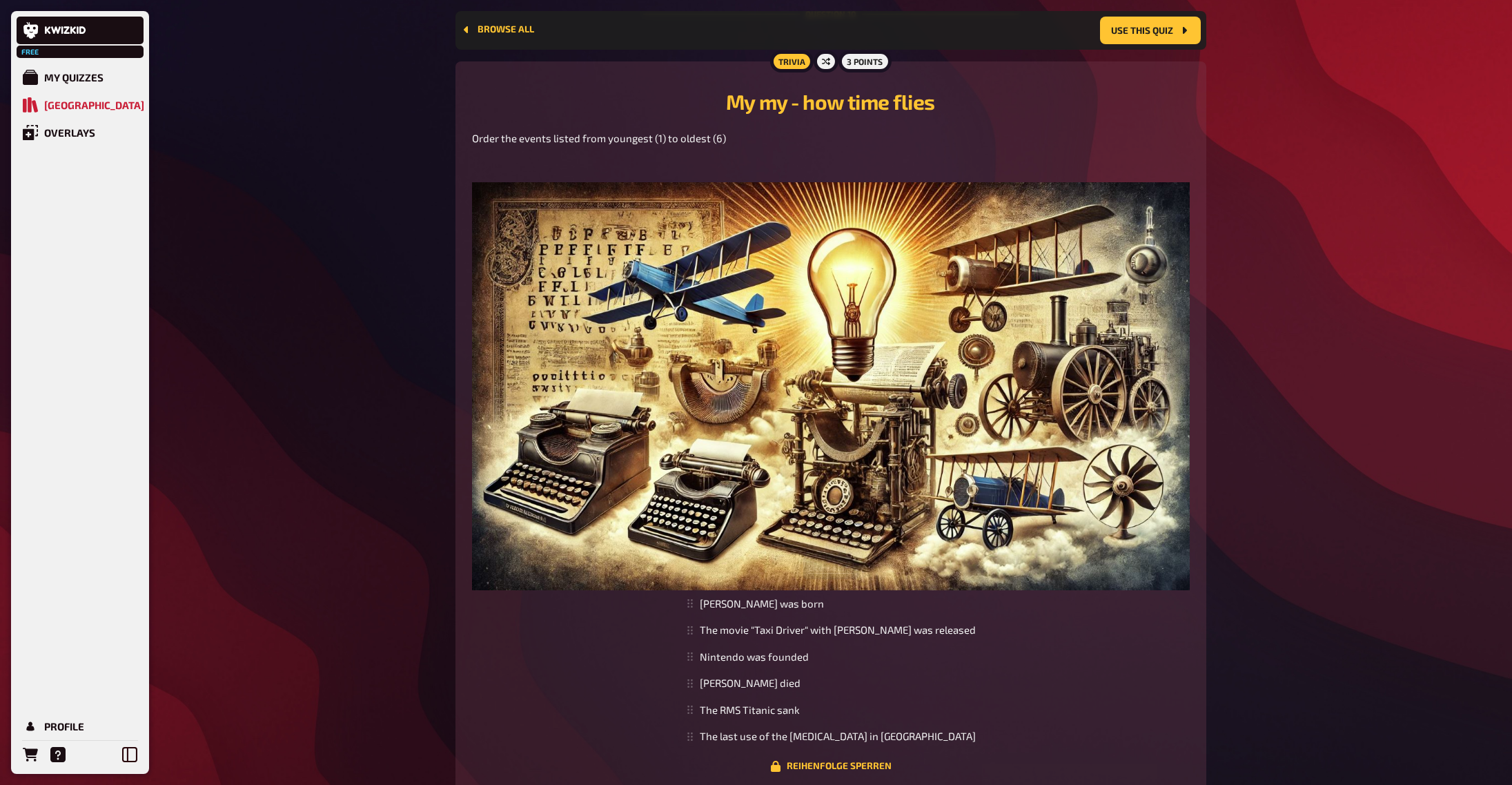
click at [790, 251] on img at bounding box center [831, 386] width 718 height 408
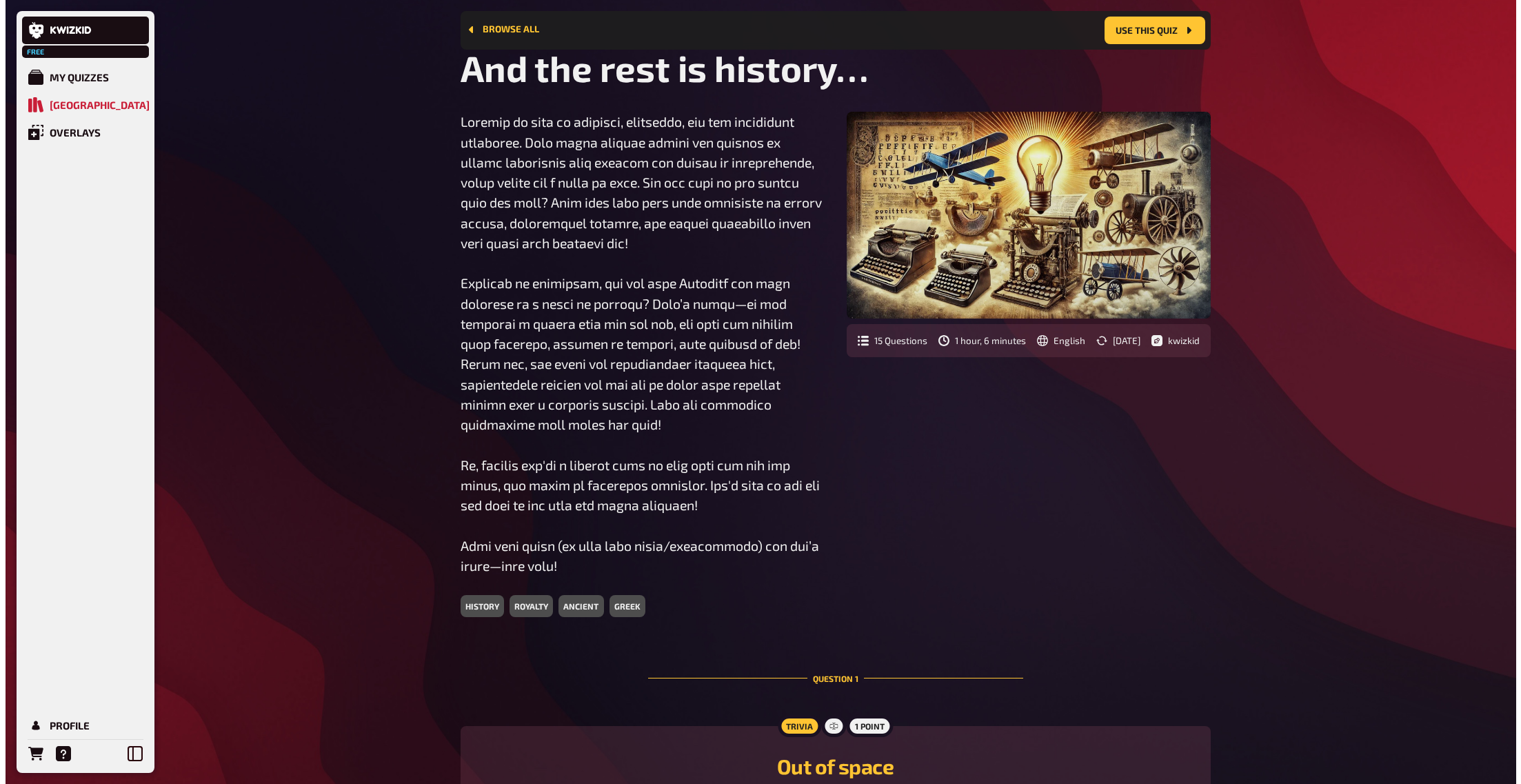
scroll to position [0, 0]
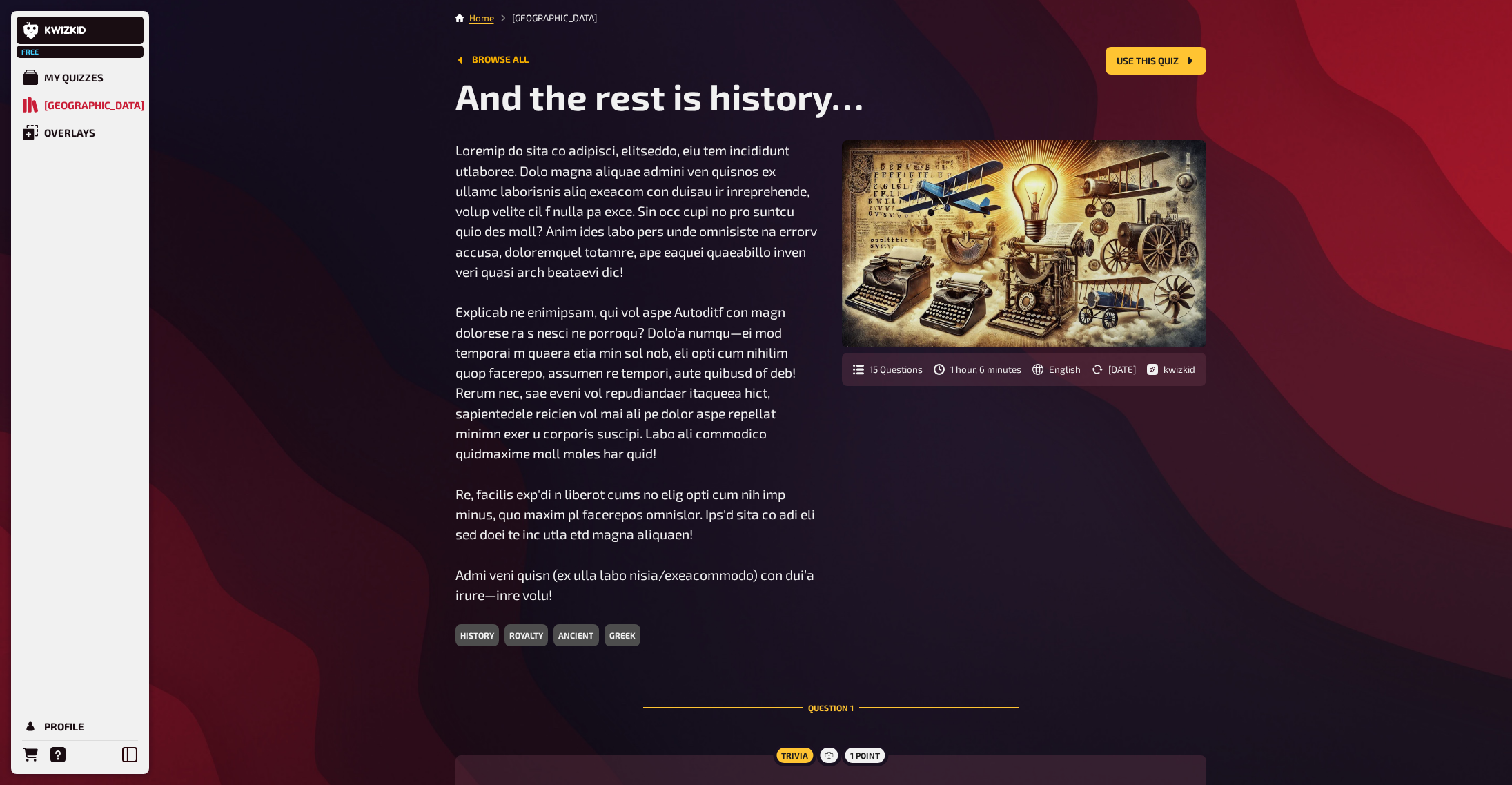
click at [512, 60] on button "Browse all" at bounding box center [492, 59] width 73 height 11
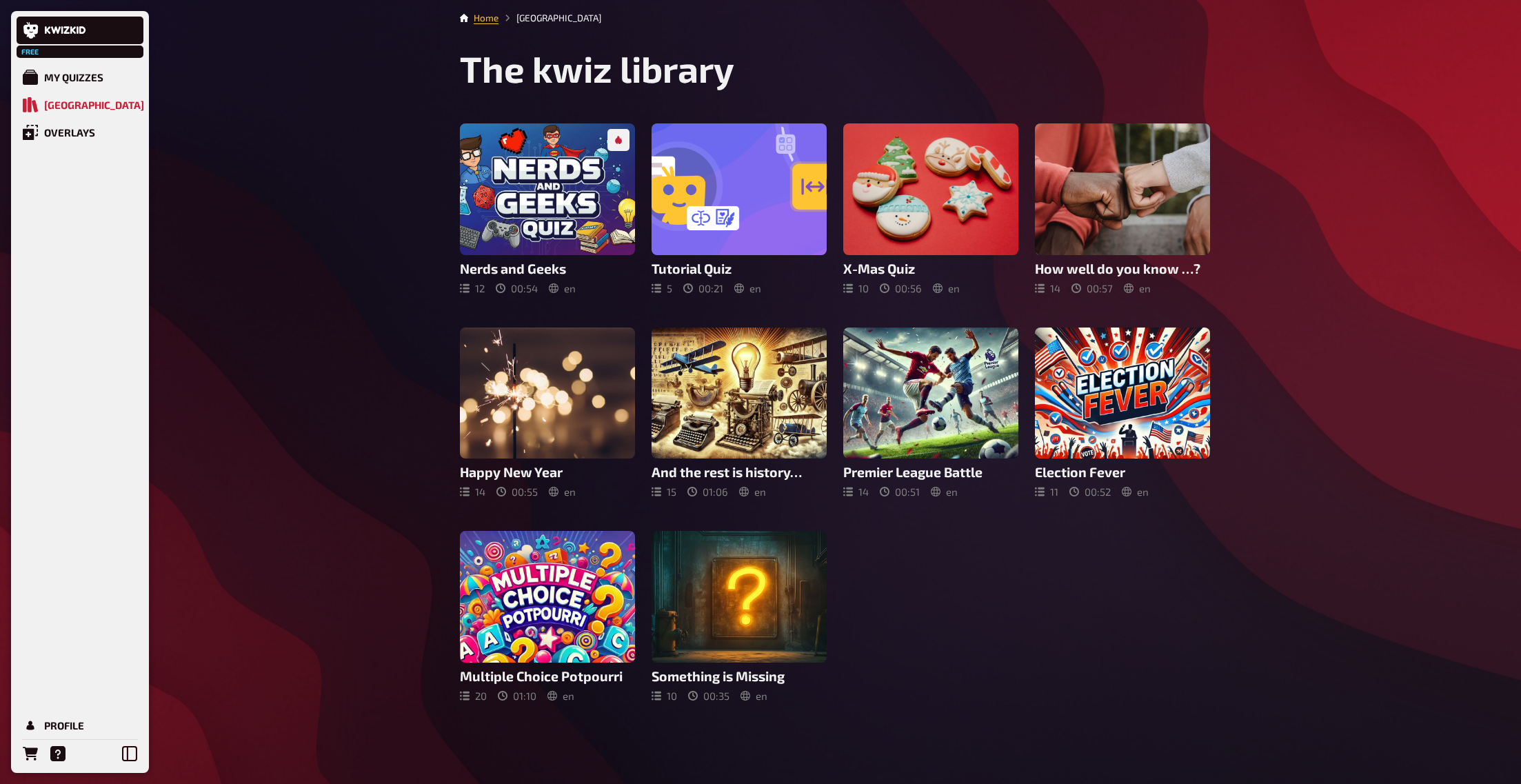
click at [491, 24] on li "Home" at bounding box center [486, 17] width 25 height 14
click at [492, 19] on link "Home" at bounding box center [486, 17] width 25 height 11
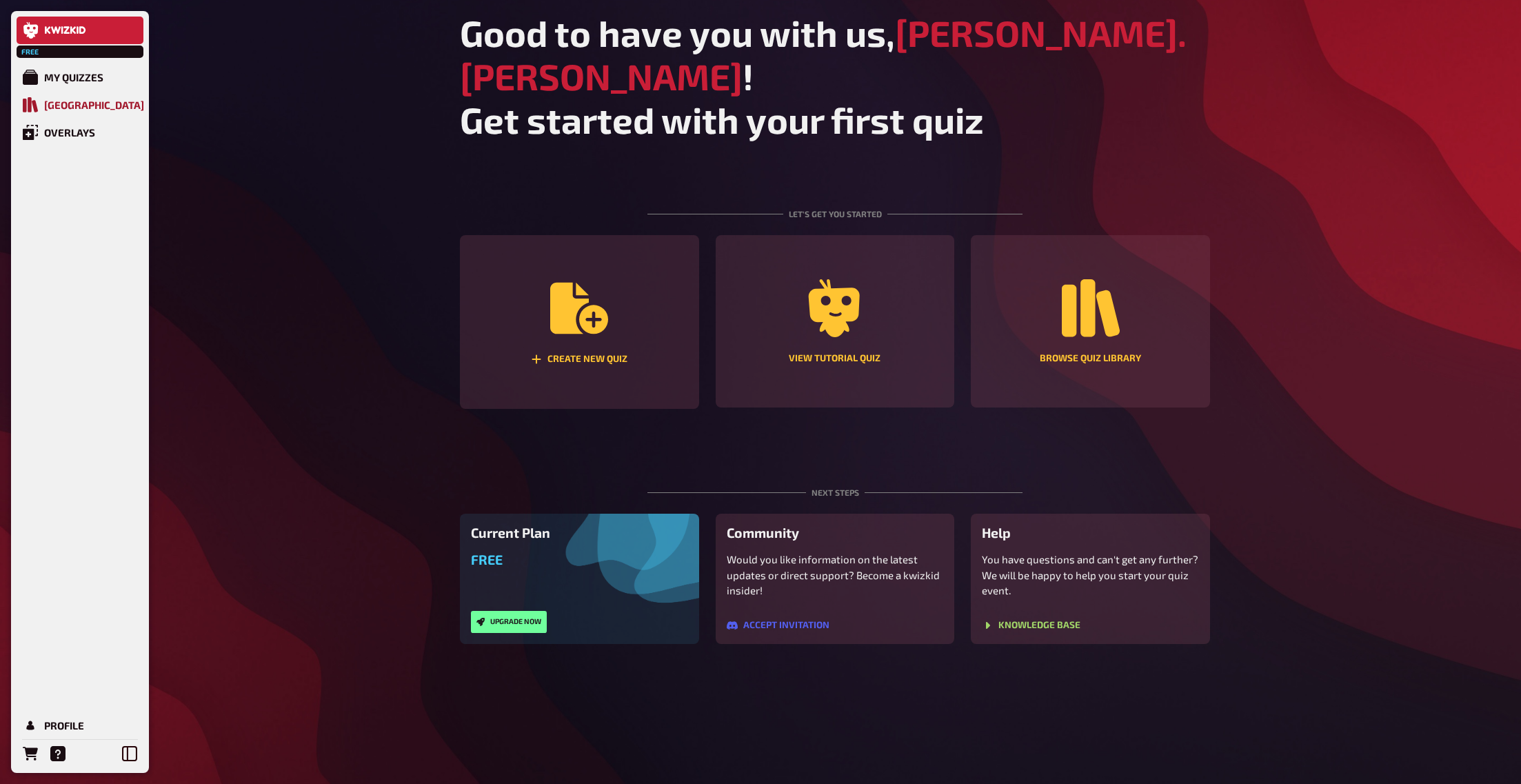
click at [110, 112] on link "Quiz Library" at bounding box center [80, 105] width 127 height 28
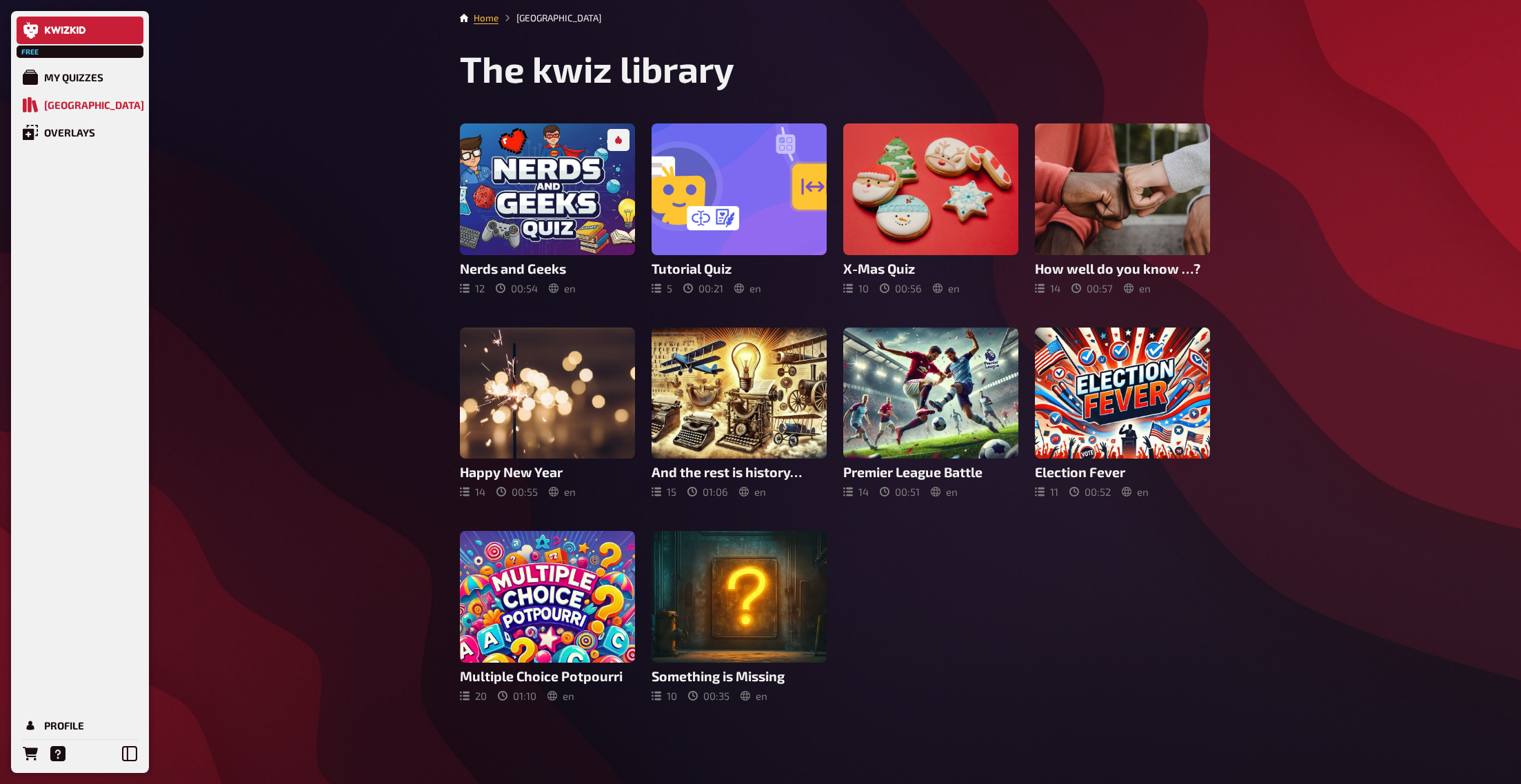
click at [83, 24] on link at bounding box center [80, 30] width 127 height 28
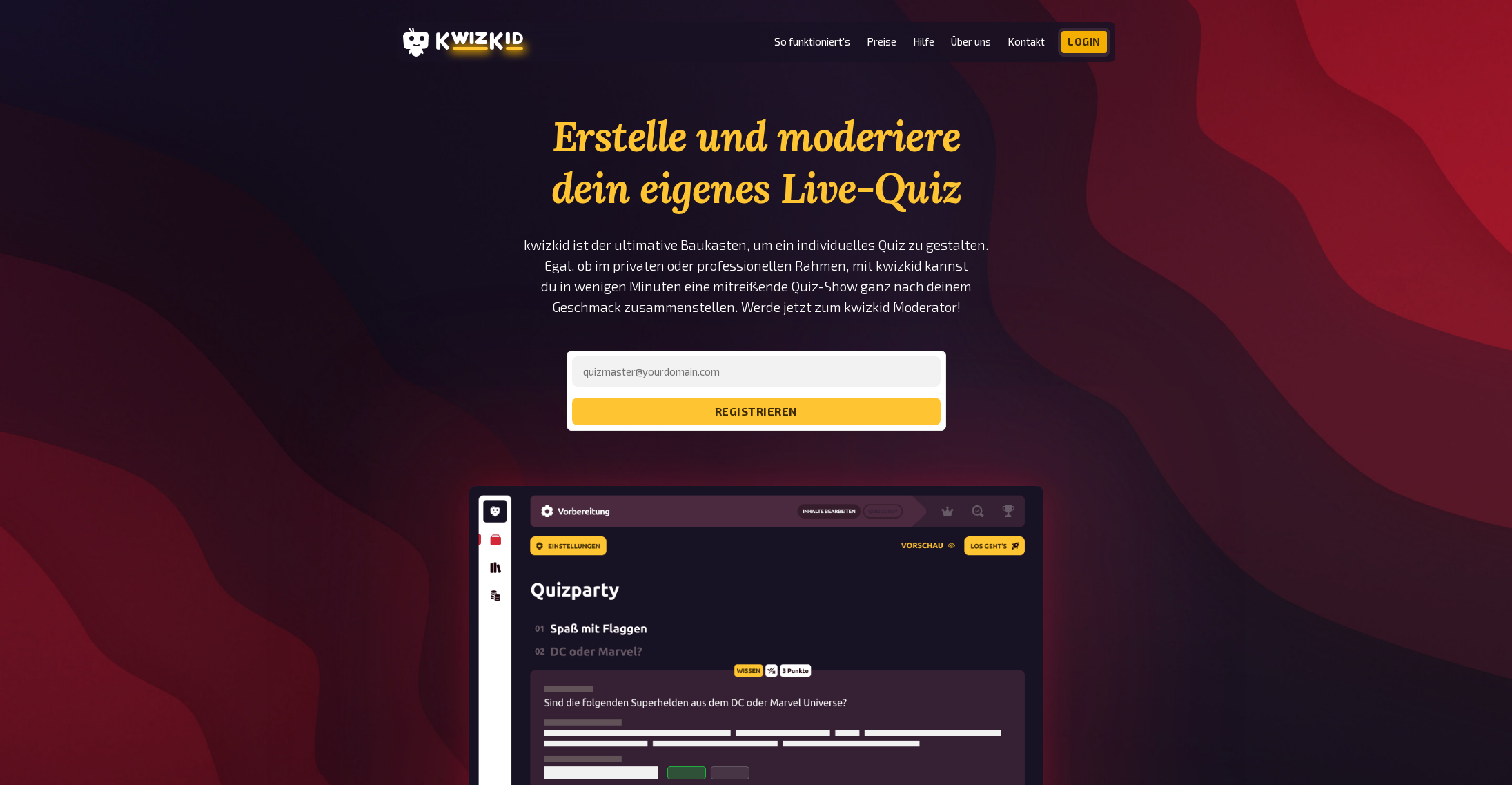
click at [1078, 39] on link "Login" at bounding box center [1084, 42] width 46 height 22
